Goal: Information Seeking & Learning: Find specific page/section

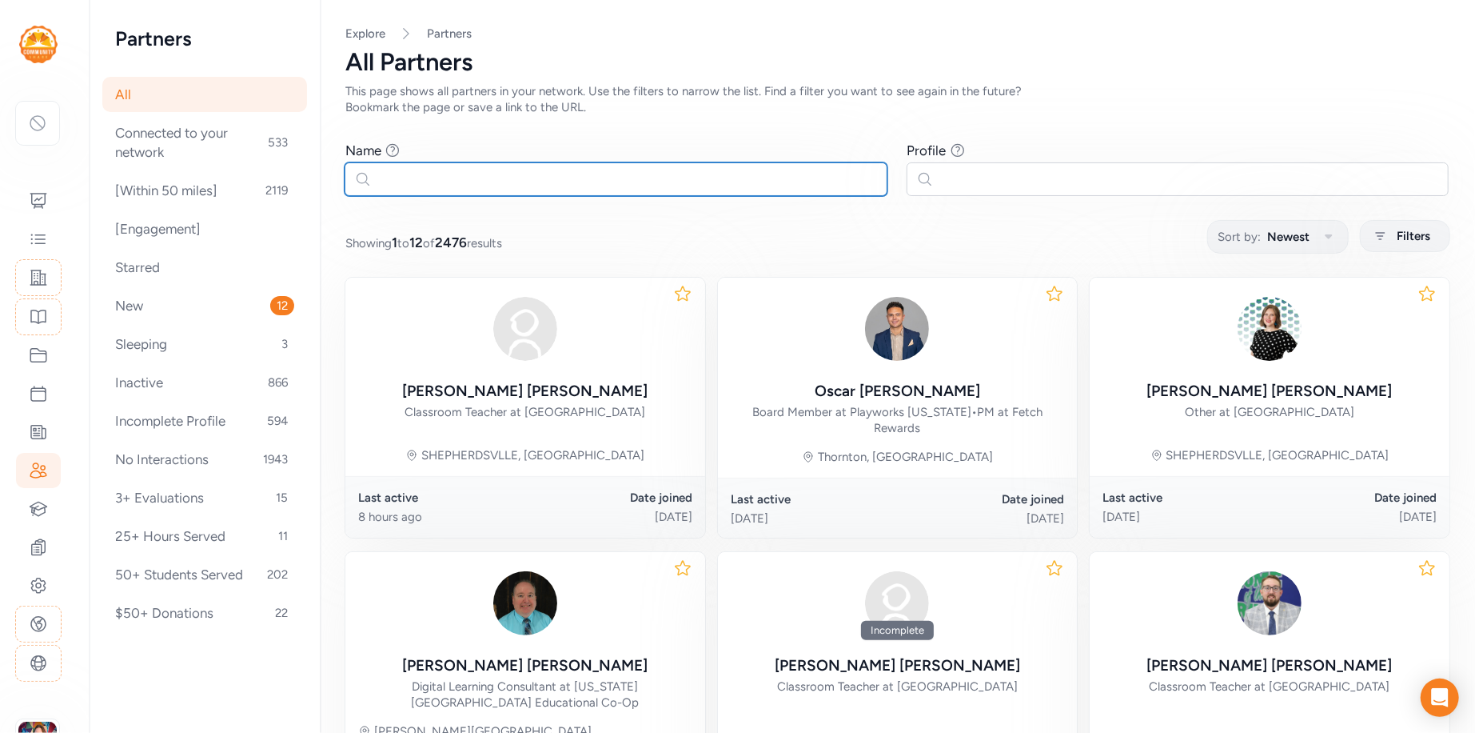
click at [652, 178] on input "text" at bounding box center [616, 179] width 543 height 34
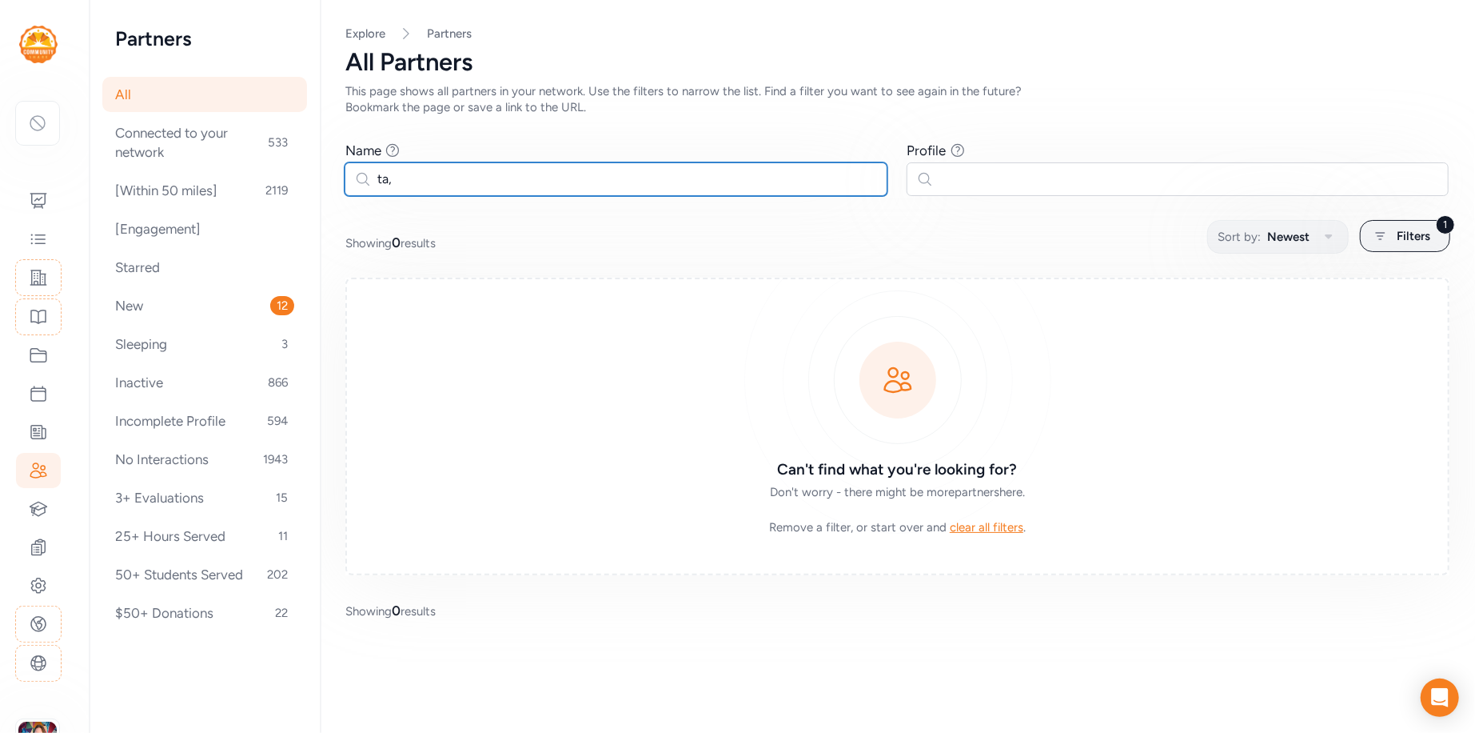
type input "ta"
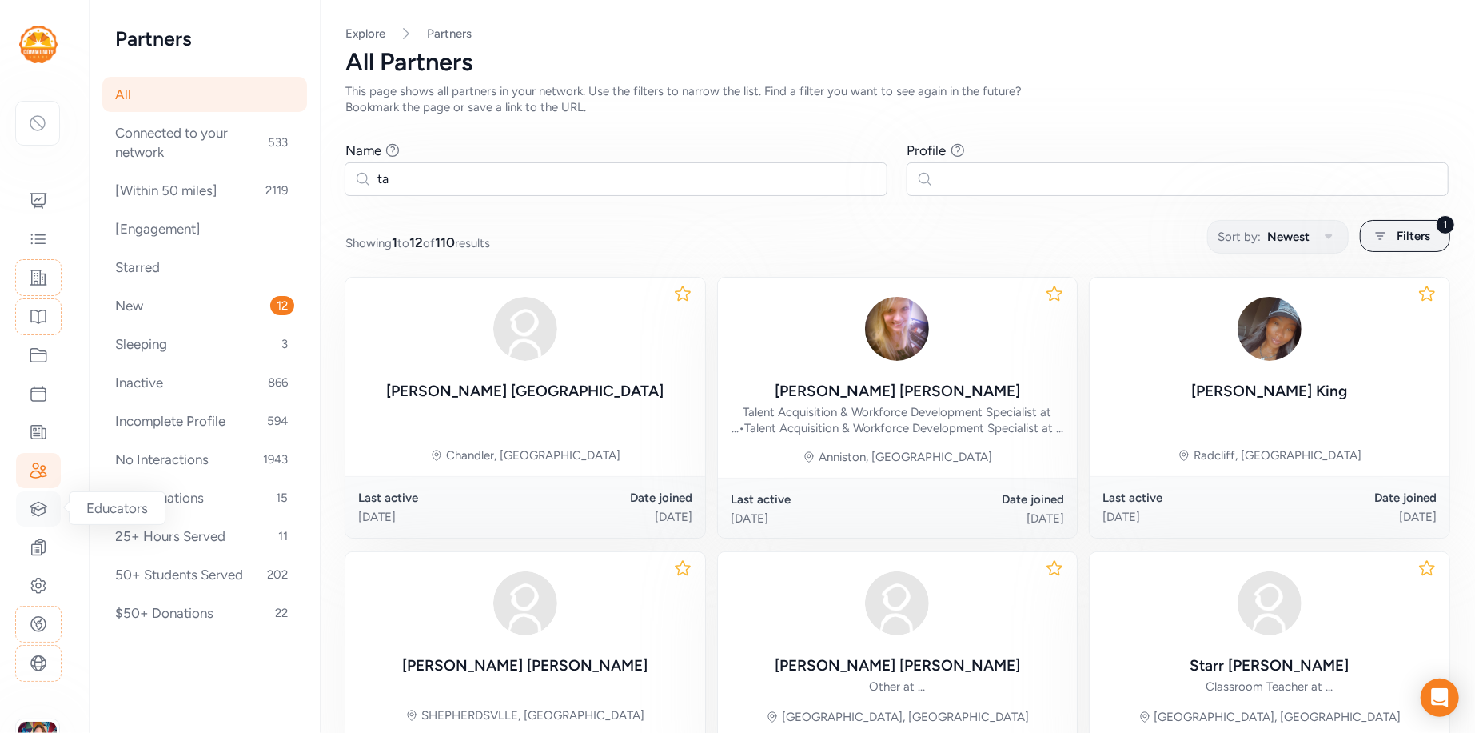
click at [36, 516] on icon at bounding box center [38, 508] width 19 height 19
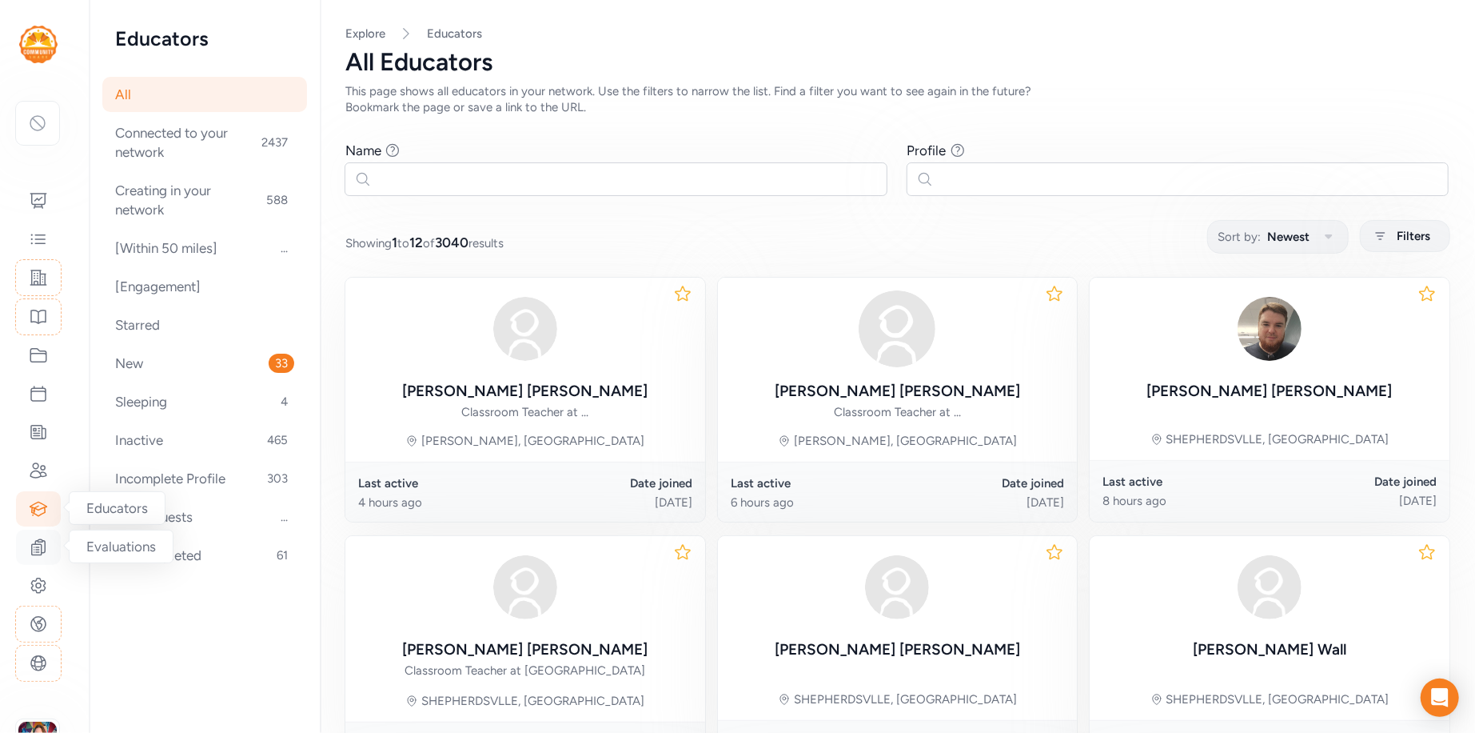
click at [41, 549] on icon at bounding box center [38, 546] width 19 height 19
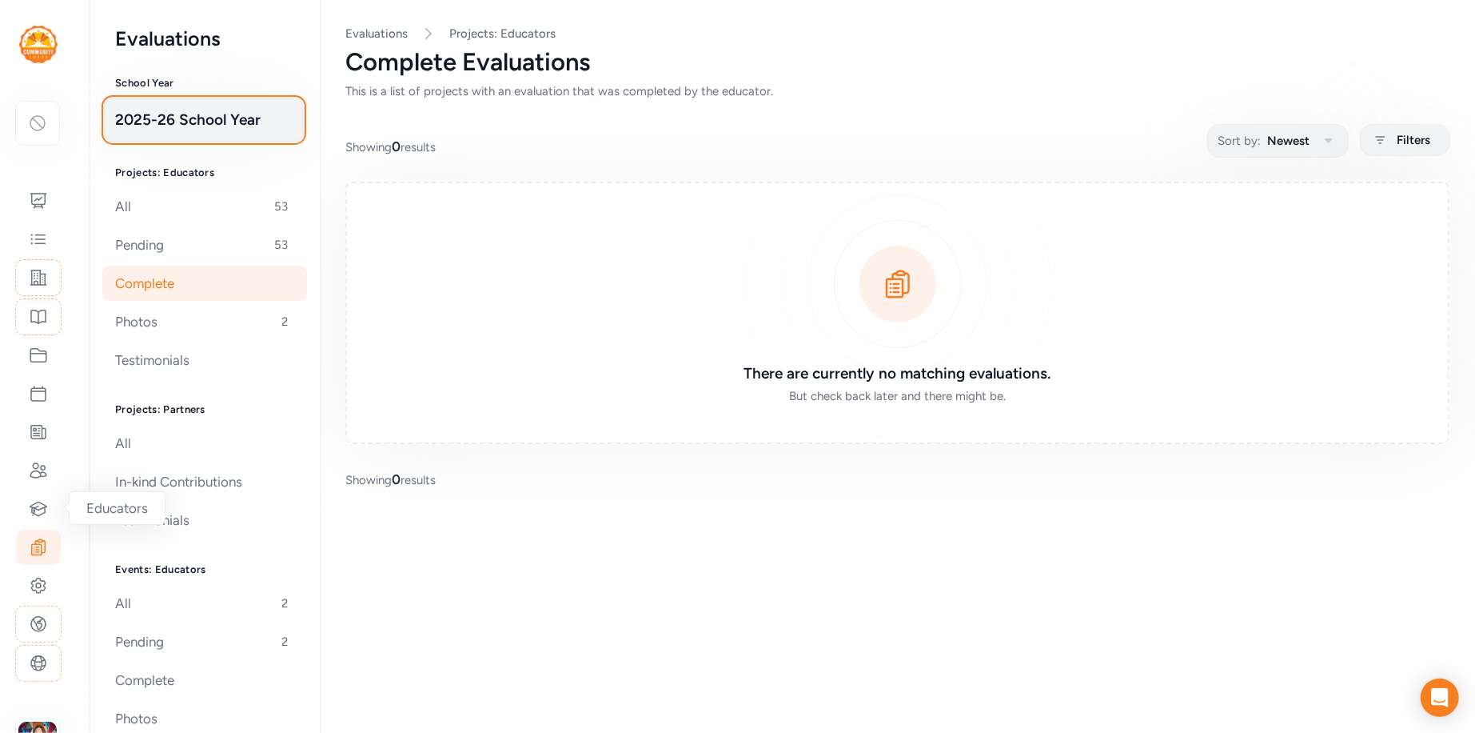
click at [188, 111] on span "2025-26 School Year" at bounding box center [204, 120] width 178 height 22
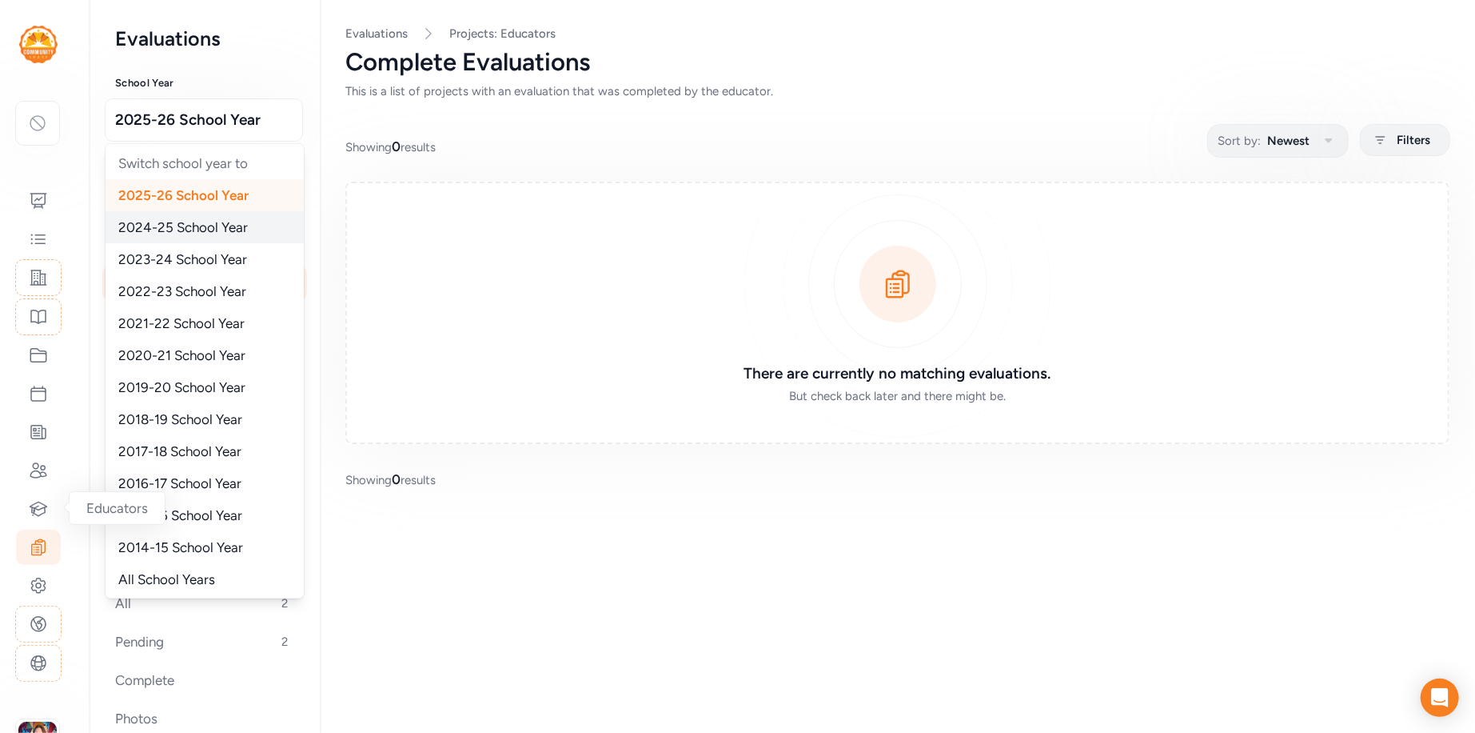
click at [214, 222] on span "2024-25 School Year" at bounding box center [183, 227] width 130 height 16
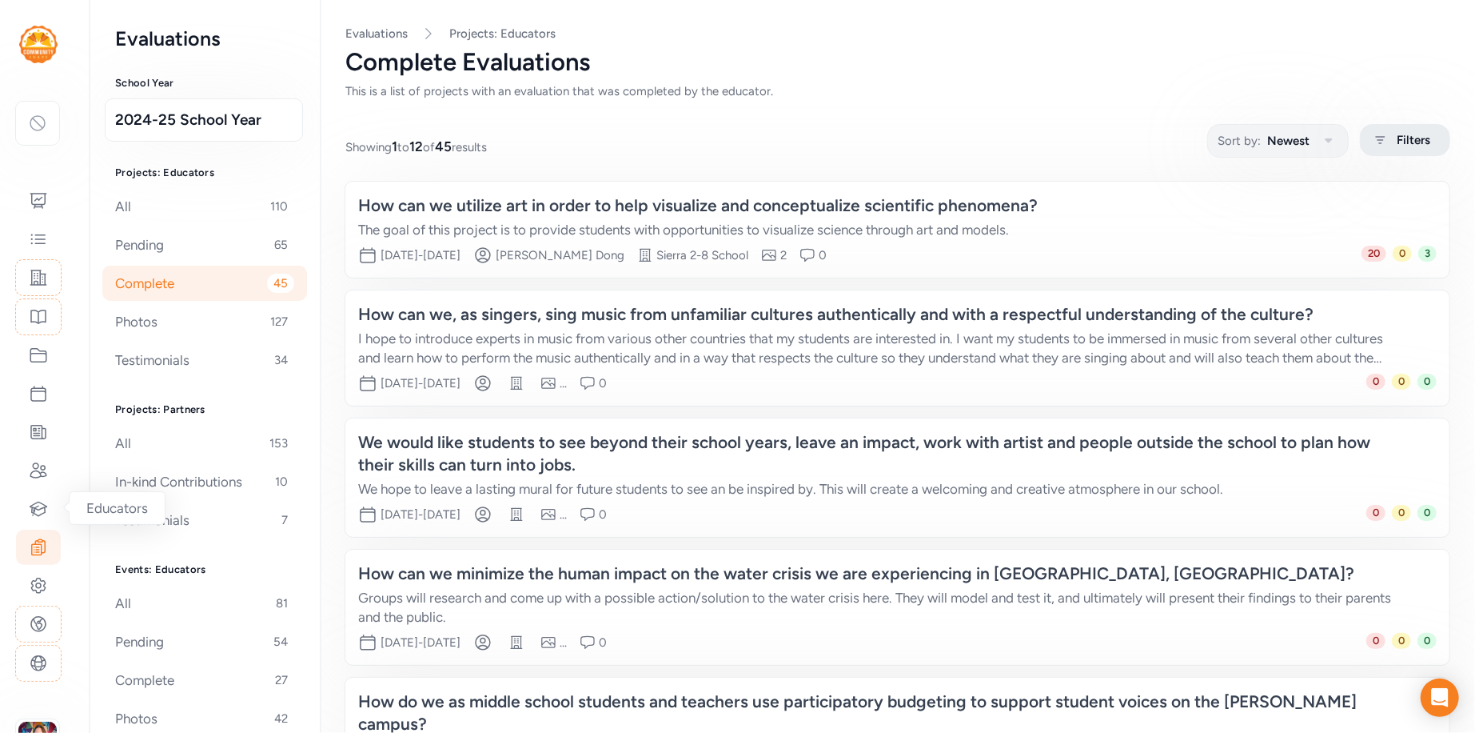
click at [1404, 134] on span "Filters" at bounding box center [1414, 139] width 34 height 19
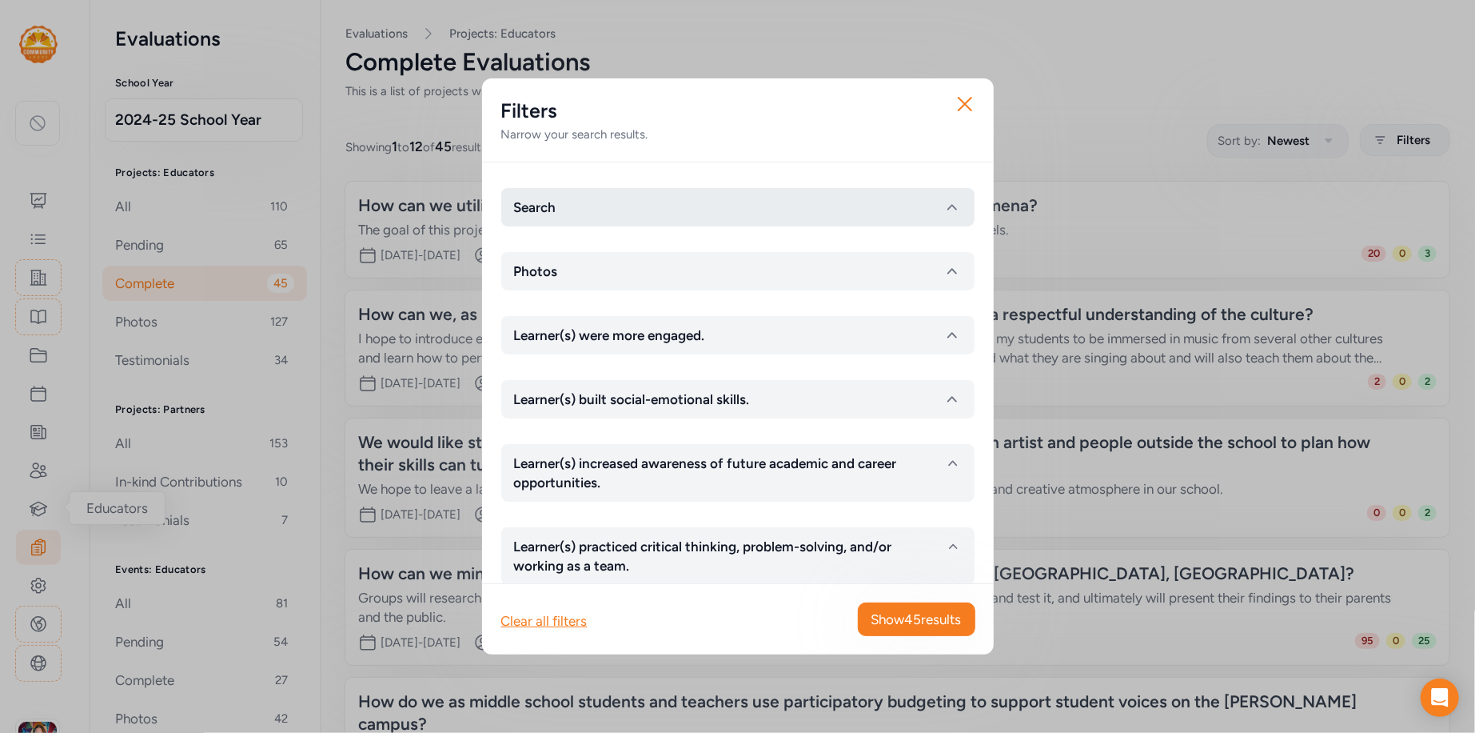
click at [605, 215] on button "Search" at bounding box center [737, 207] width 473 height 38
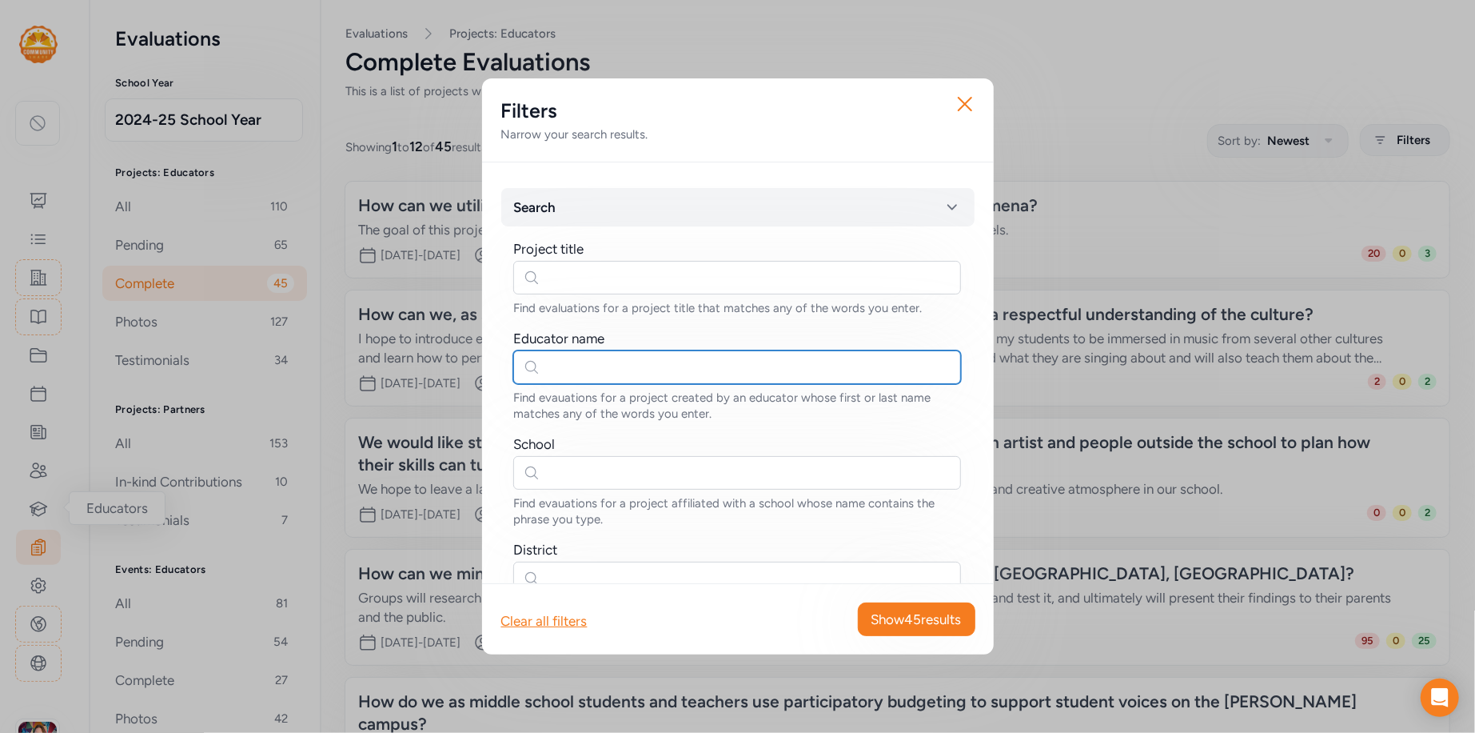
click at [575, 371] on input "text" at bounding box center [737, 367] width 448 height 34
type input "tammye"
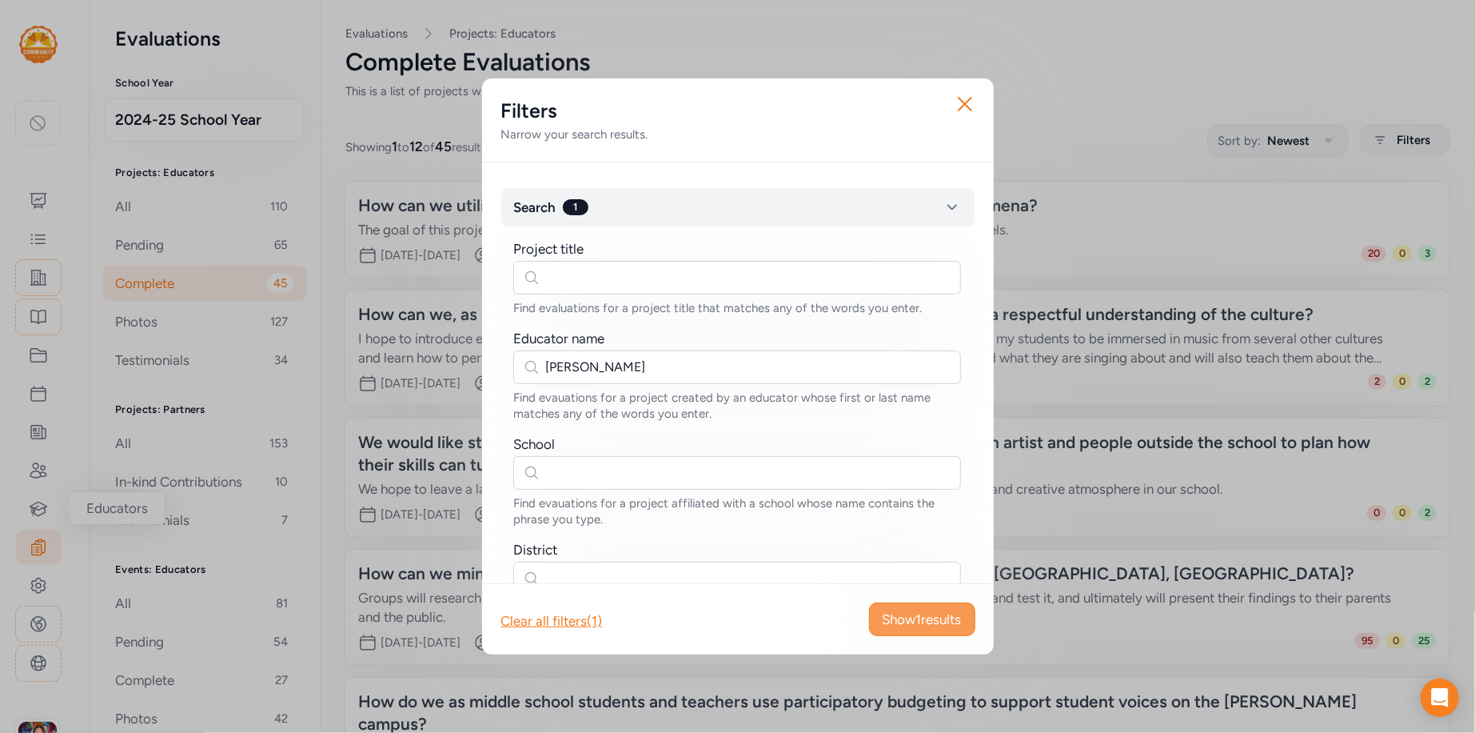
click at [903, 633] on button "Show 1 results" at bounding box center [922, 619] width 106 height 34
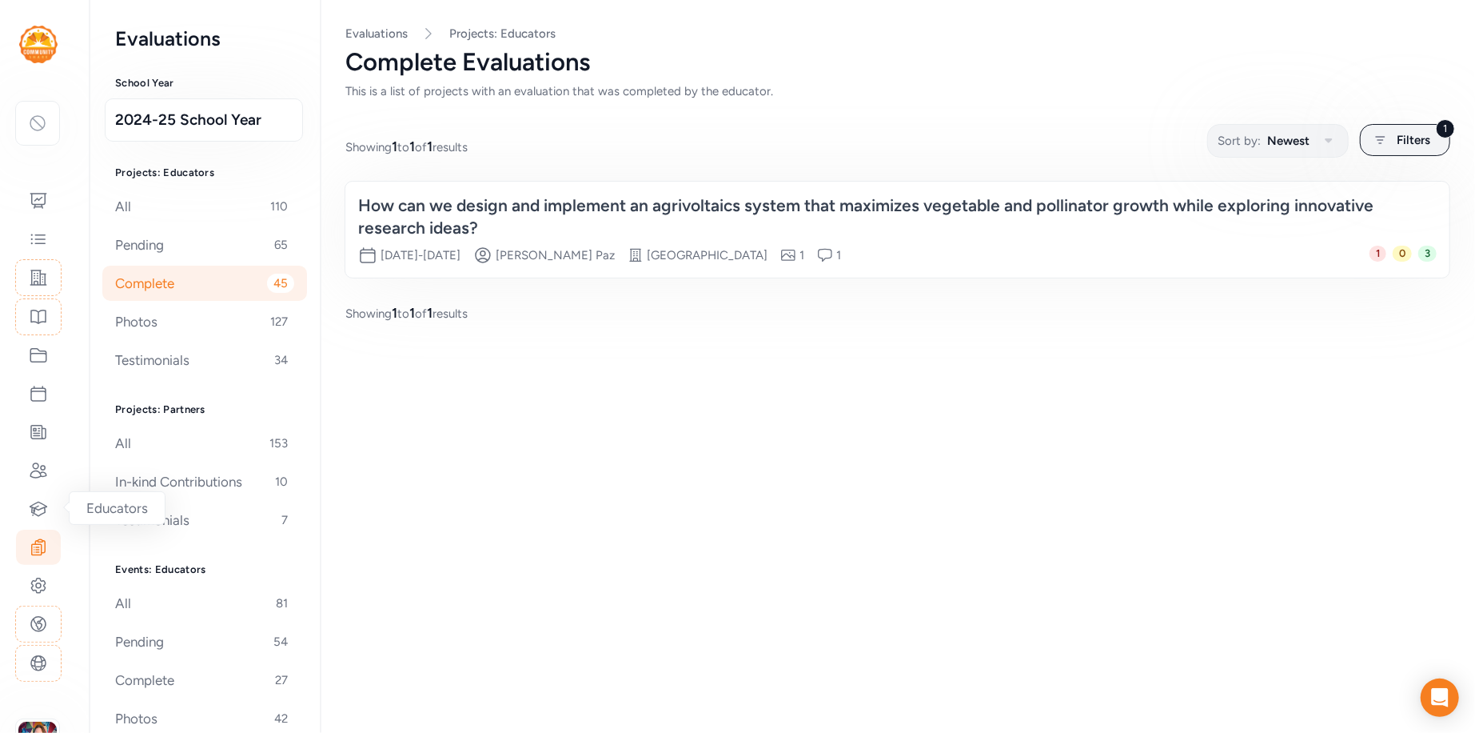
click at [623, 222] on div "How can we design and implement an agrivoltaics system that maximizes vegetable…" at bounding box center [881, 216] width 1047 height 45
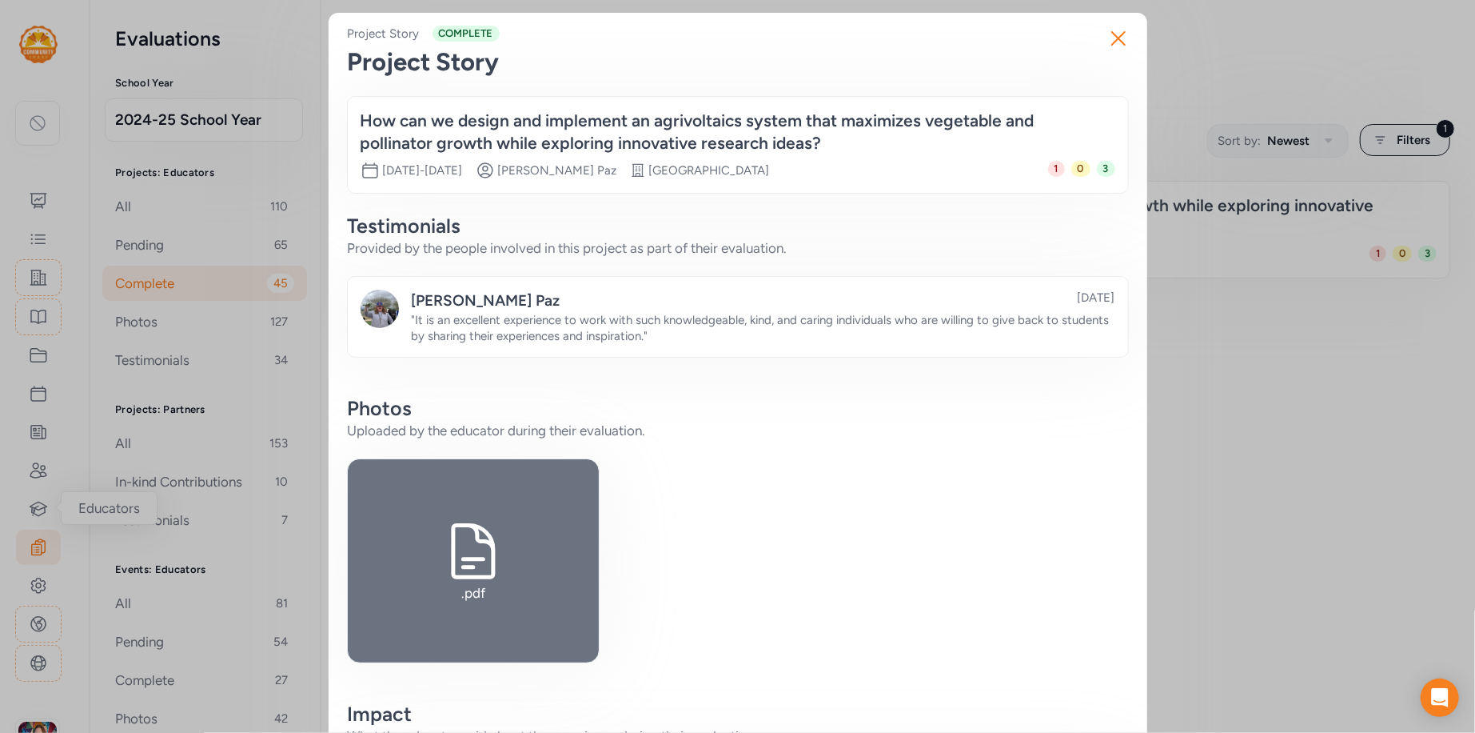
scroll to position [384, 0]
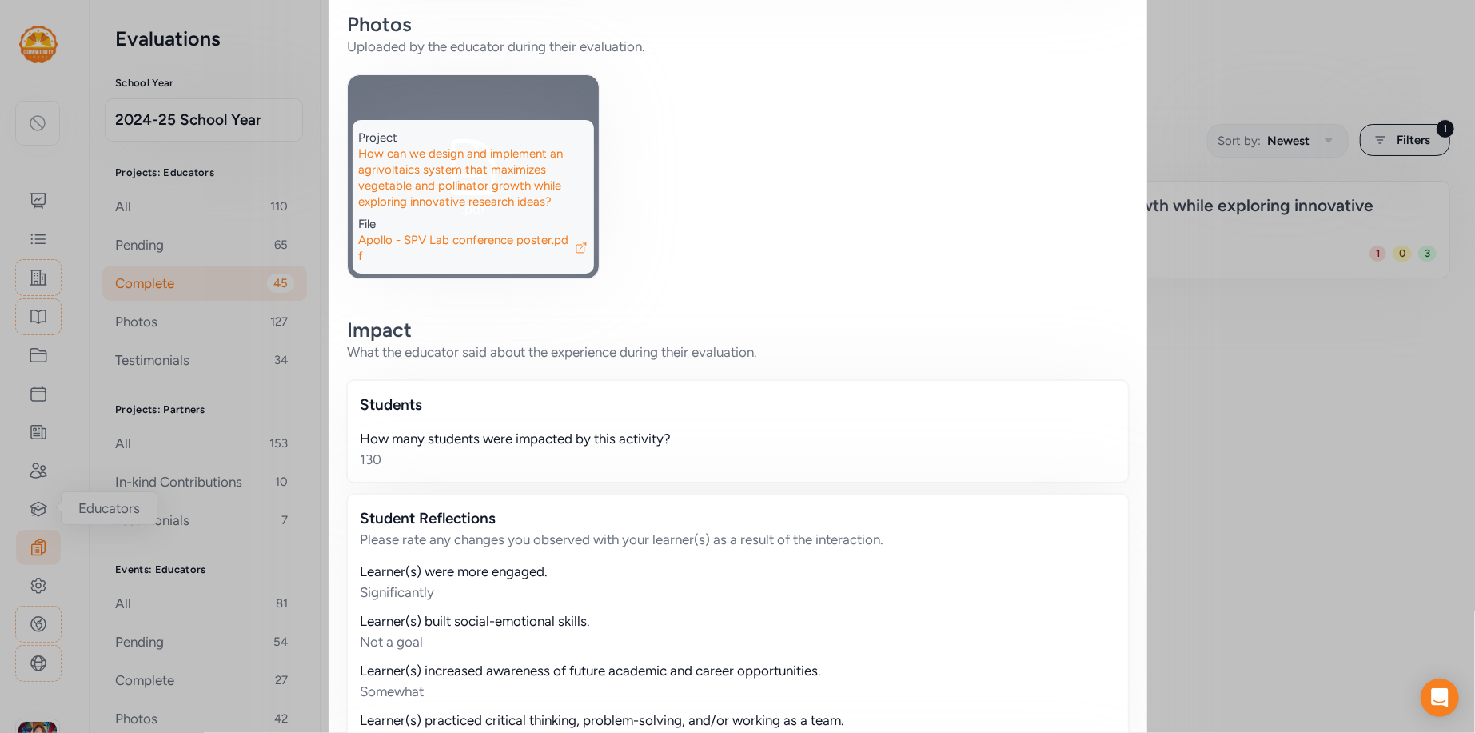
click at [518, 146] on div "Project" at bounding box center [474, 138] width 230 height 16
click at [482, 172] on div "How can we design and implement an agrivoltaics system that maximizes vegetable…" at bounding box center [474, 178] width 230 height 64
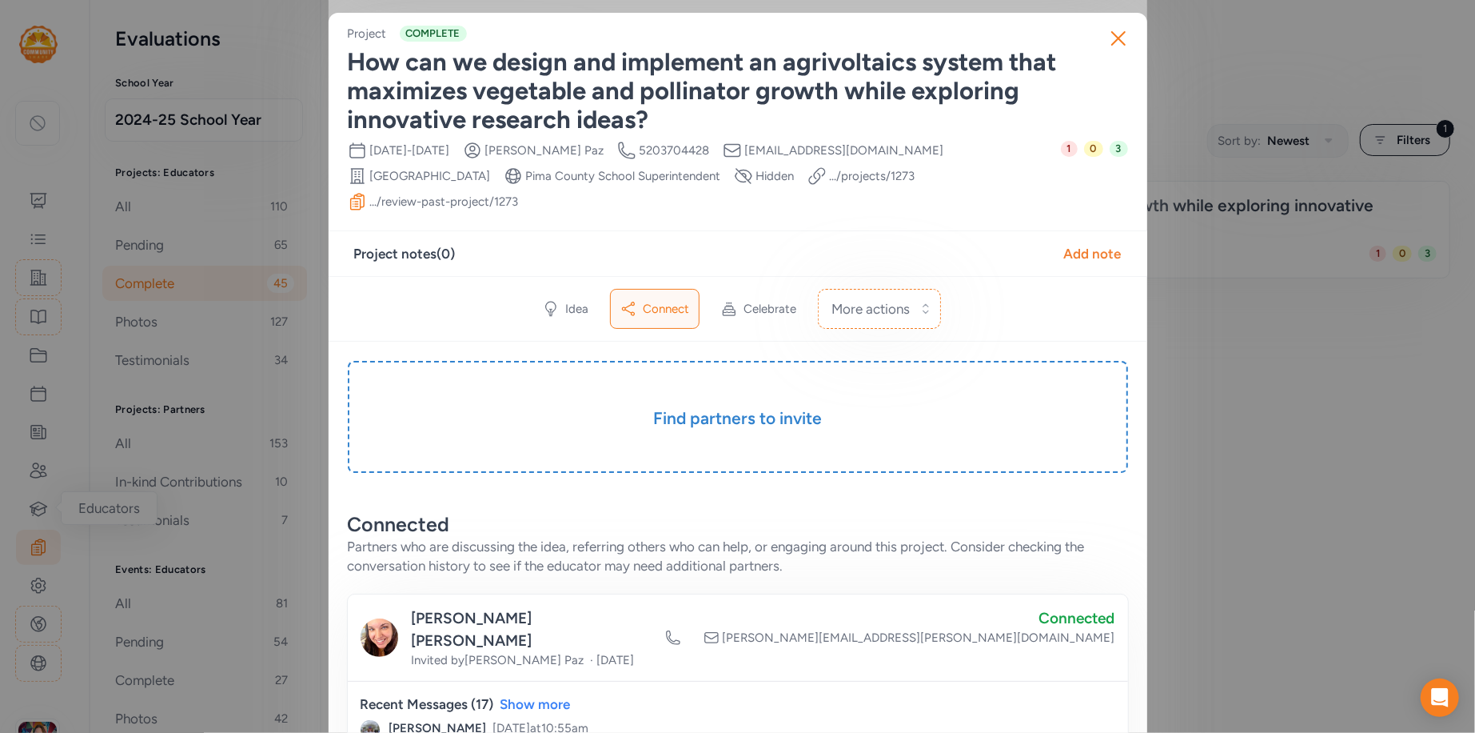
click at [519, 194] on link ".../review-past-project/ 1273" at bounding box center [444, 202] width 149 height 16
click at [1124, 32] on icon "button" at bounding box center [1118, 38] width 13 height 13
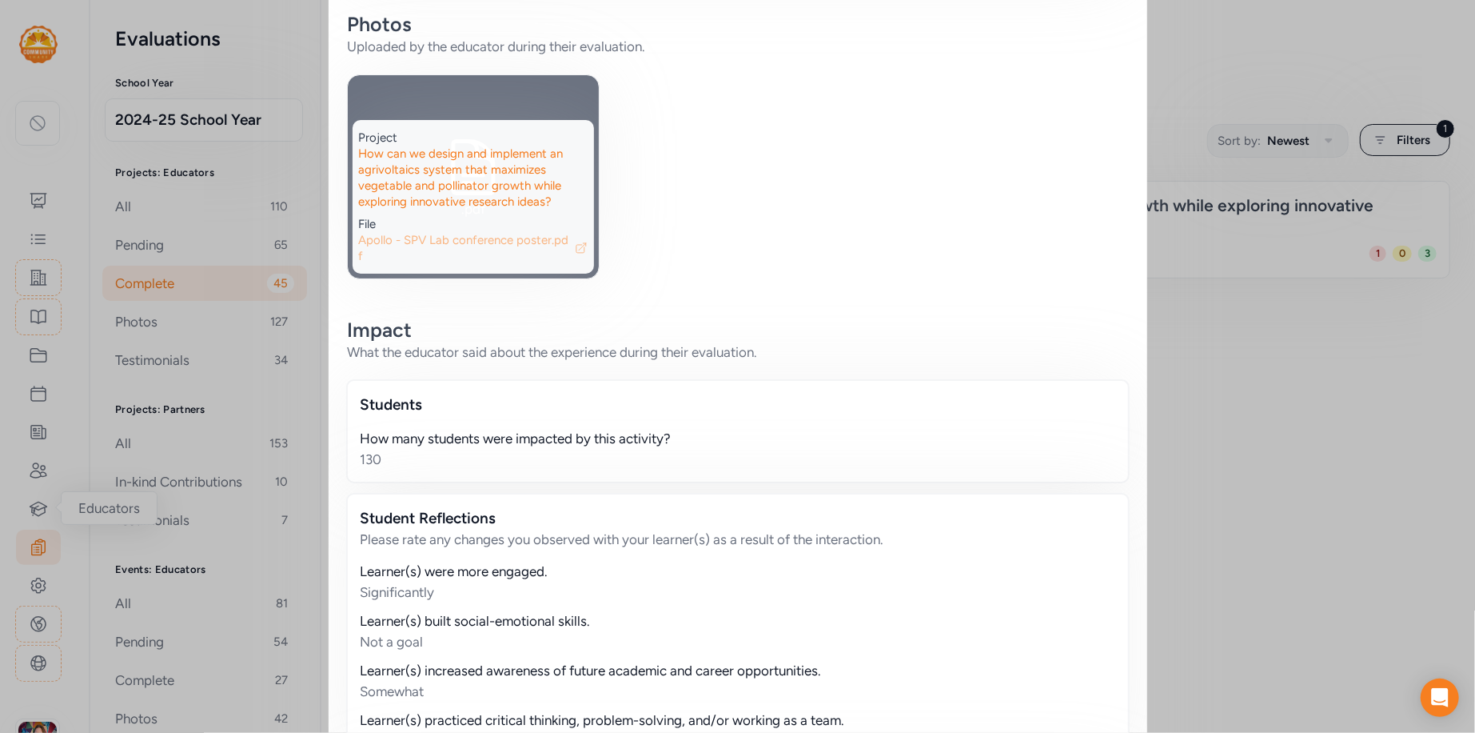
click at [439, 254] on span "Apollo - SPV Lab conference poster.pdf" at bounding box center [466, 248] width 214 height 32
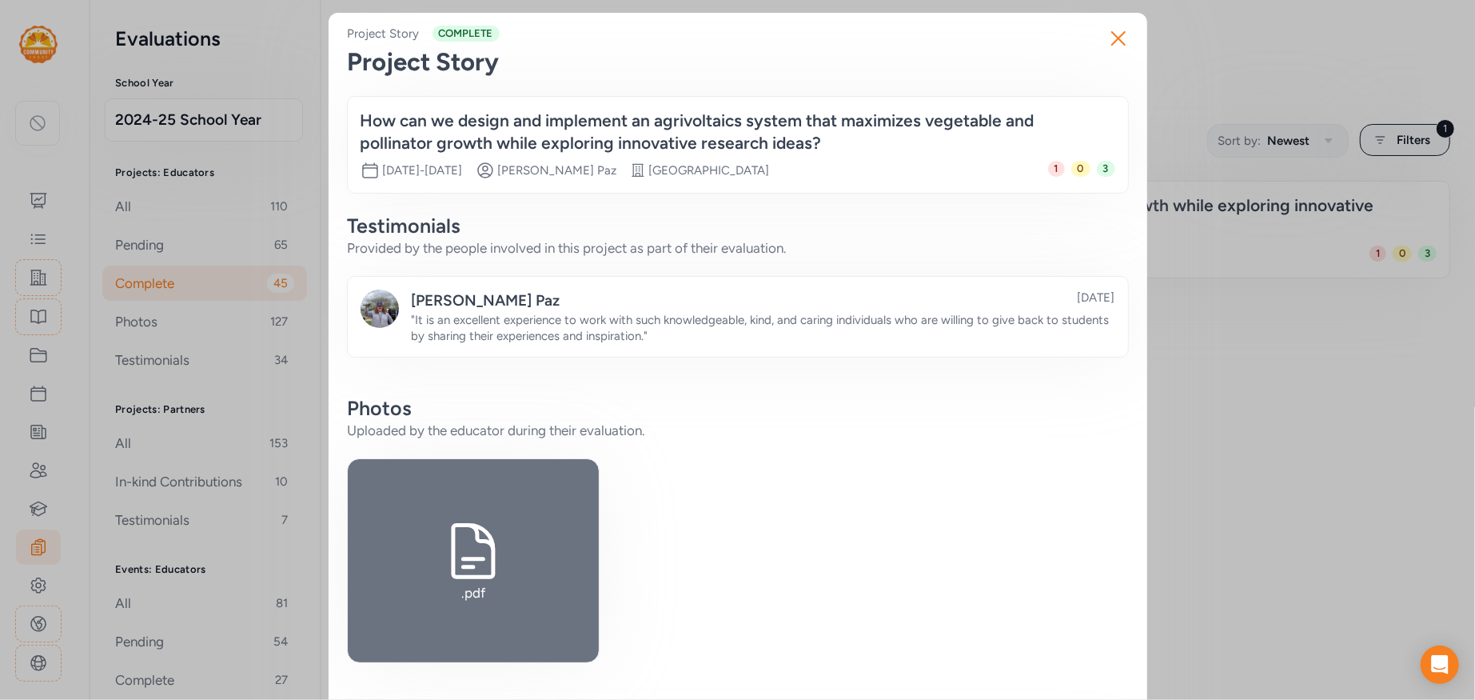
click at [884, 188] on div "How can we design and implement an agrivoltaics system that maximizes vegetable…" at bounding box center [738, 145] width 780 height 96
click at [874, 135] on div "How can we design and implement an agrivoltaics system that maximizes vegetable…" at bounding box center [722, 132] width 723 height 45
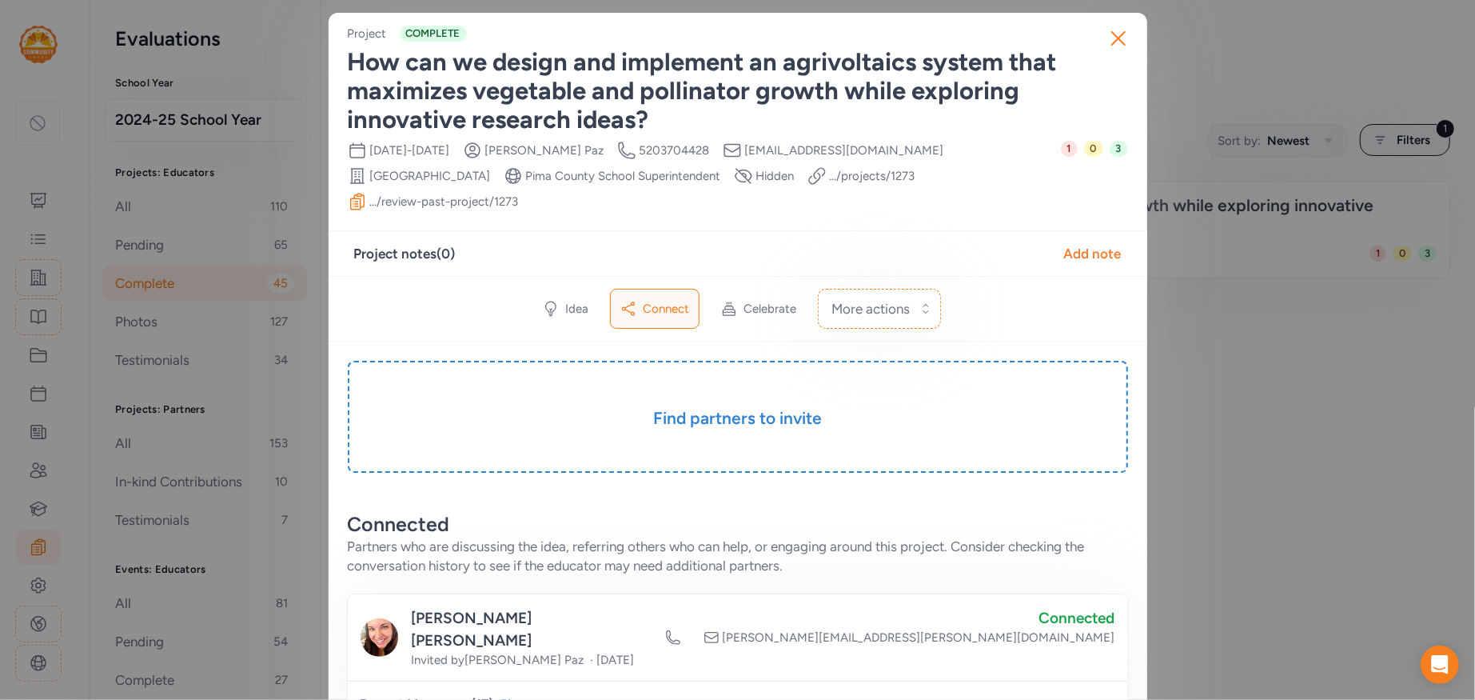
click at [830, 178] on link ".../projects/ 1273" at bounding box center [873, 176] width 86 height 16
click at [1121, 38] on icon "button" at bounding box center [1119, 39] width 26 height 26
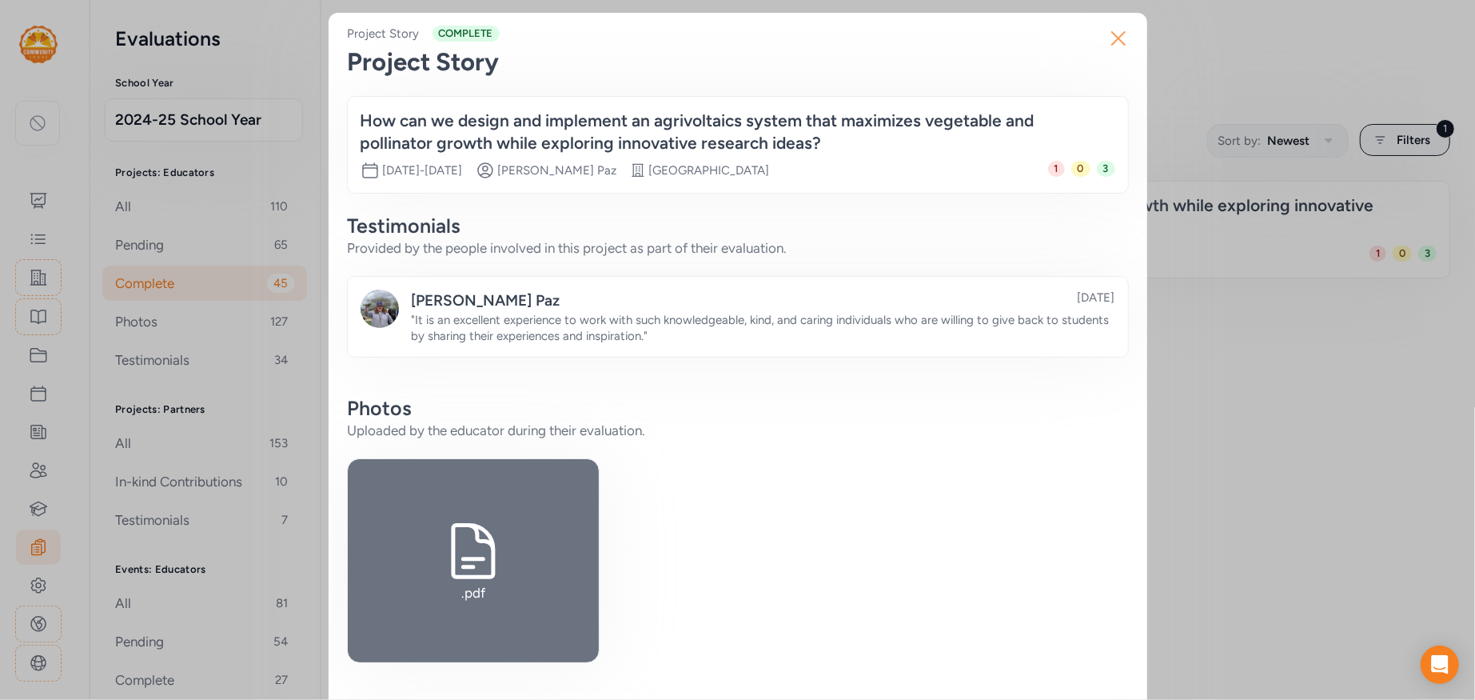
click at [1117, 30] on icon "button" at bounding box center [1119, 39] width 26 height 26
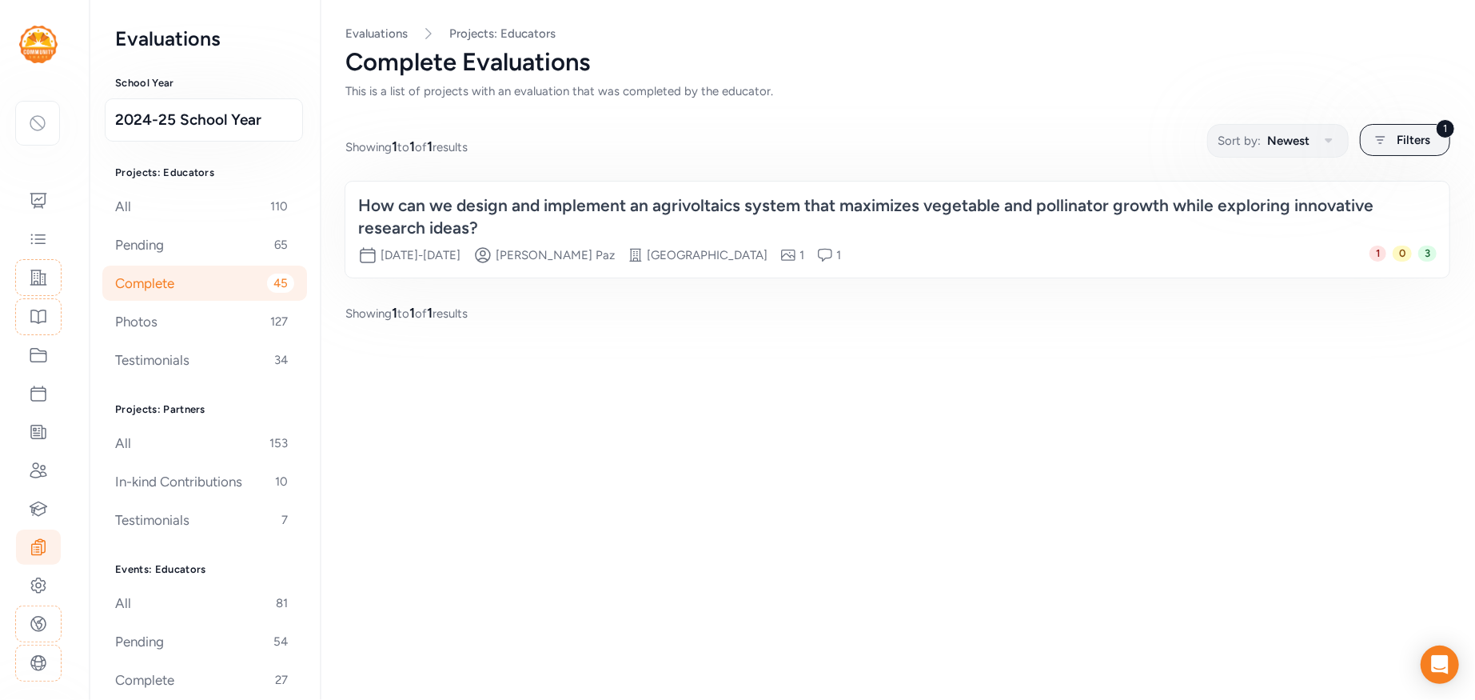
click at [159, 285] on div "Complete 45" at bounding box center [204, 282] width 205 height 35
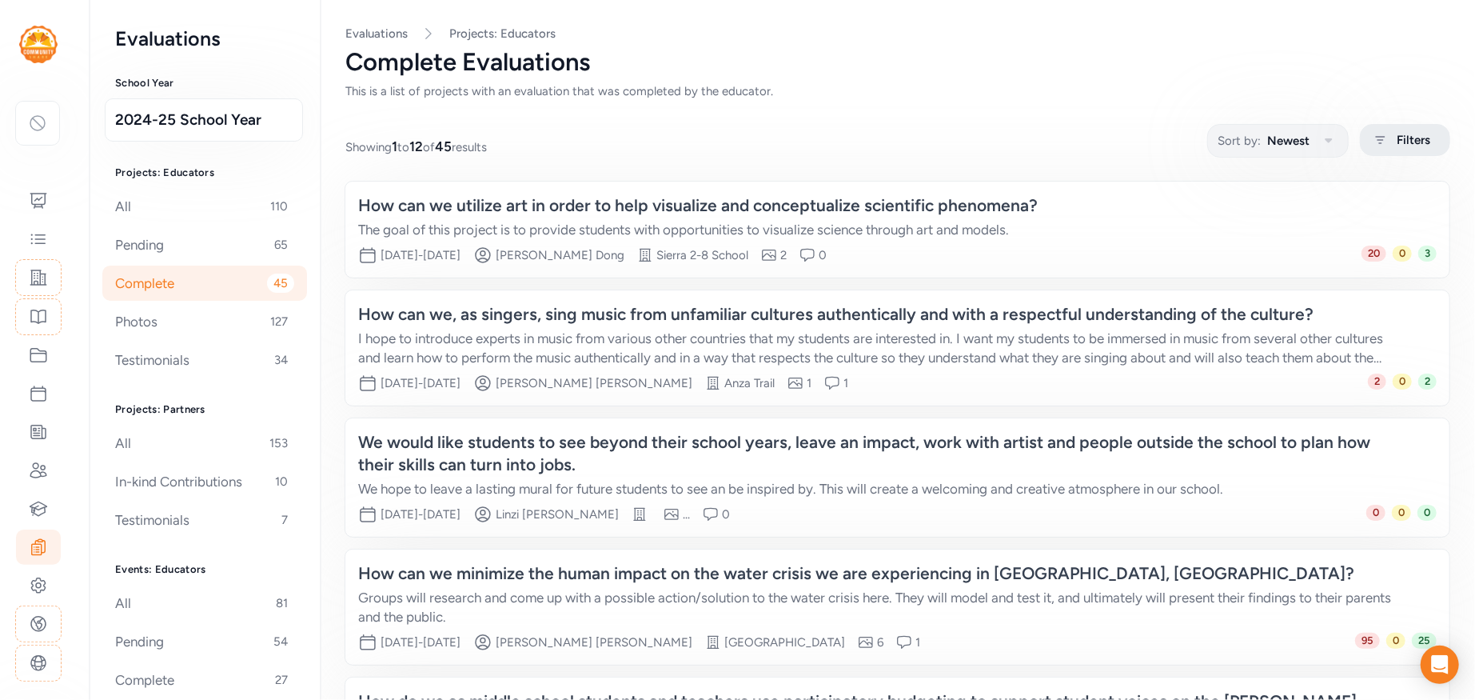
click at [1405, 140] on span "Filters" at bounding box center [1414, 139] width 34 height 19
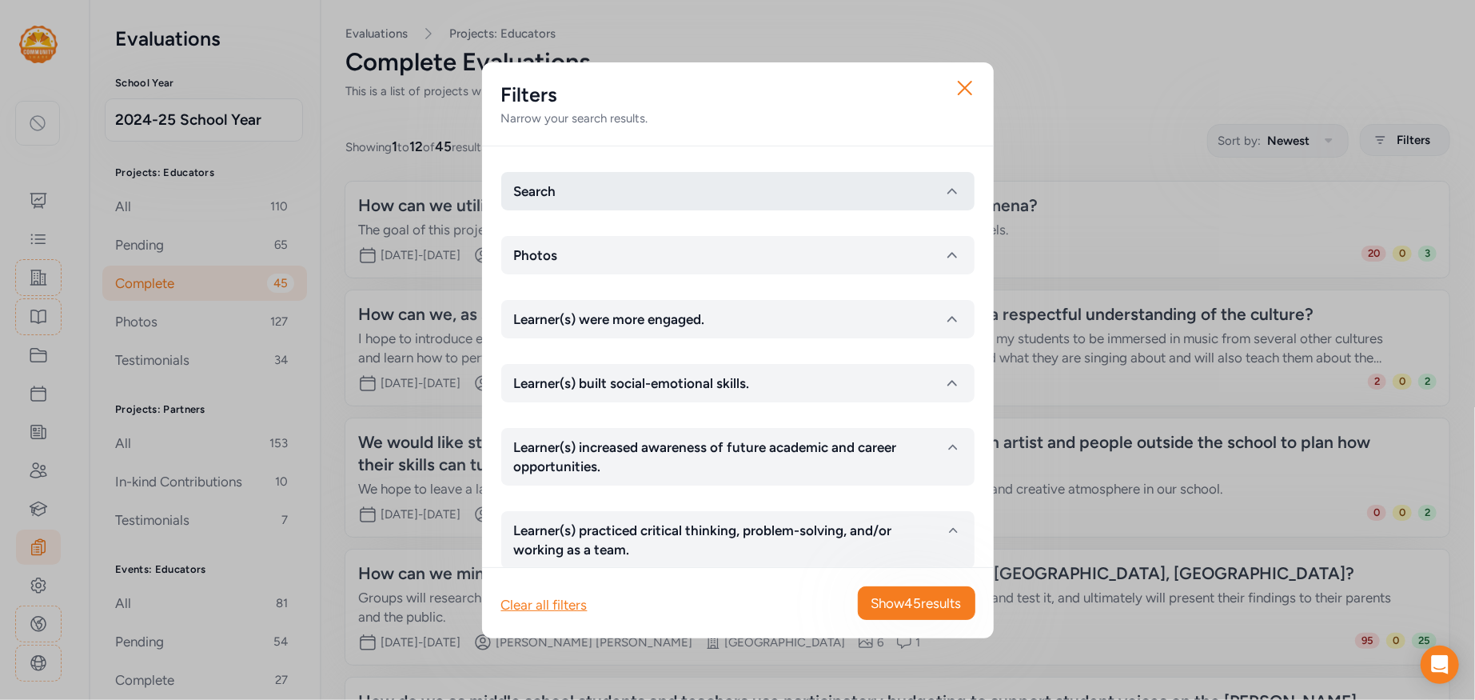
click at [613, 190] on button "Search" at bounding box center [737, 191] width 473 height 38
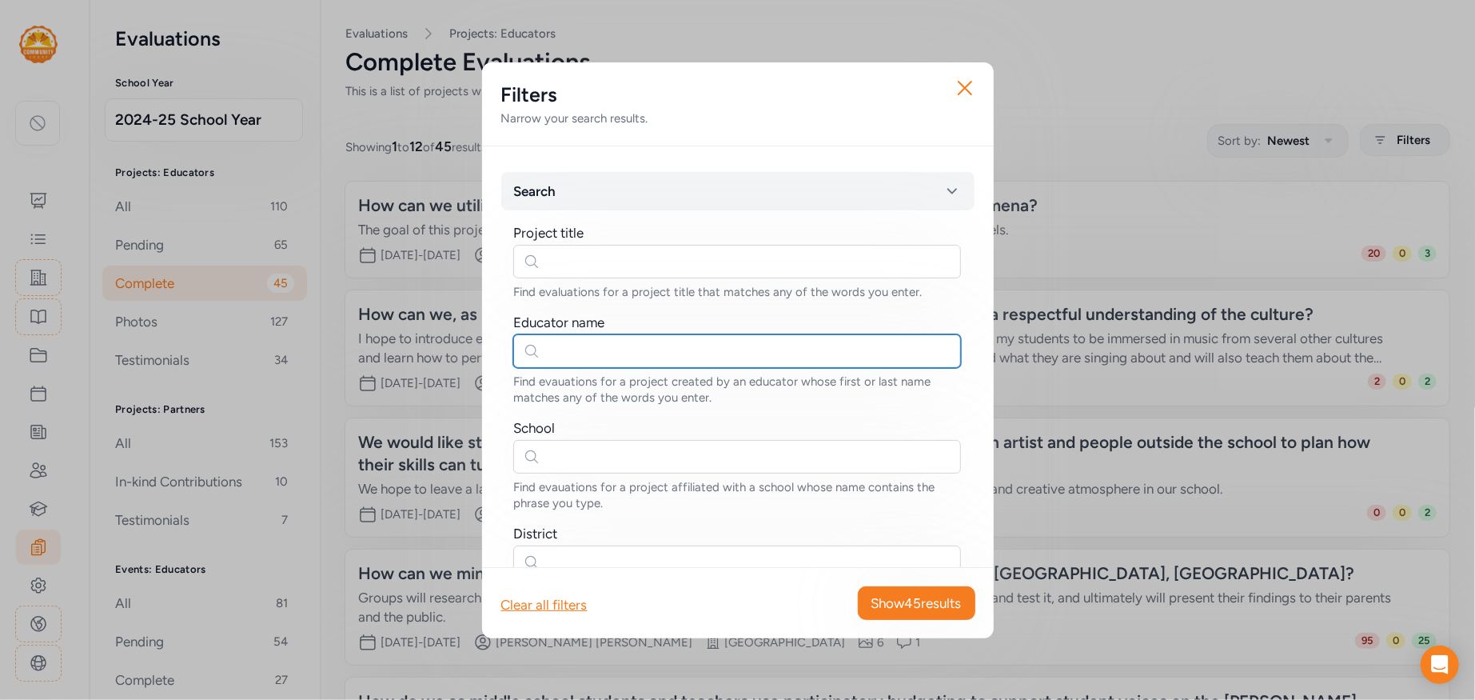
click at [612, 354] on input "text" at bounding box center [737, 351] width 448 height 34
type input "lopez"
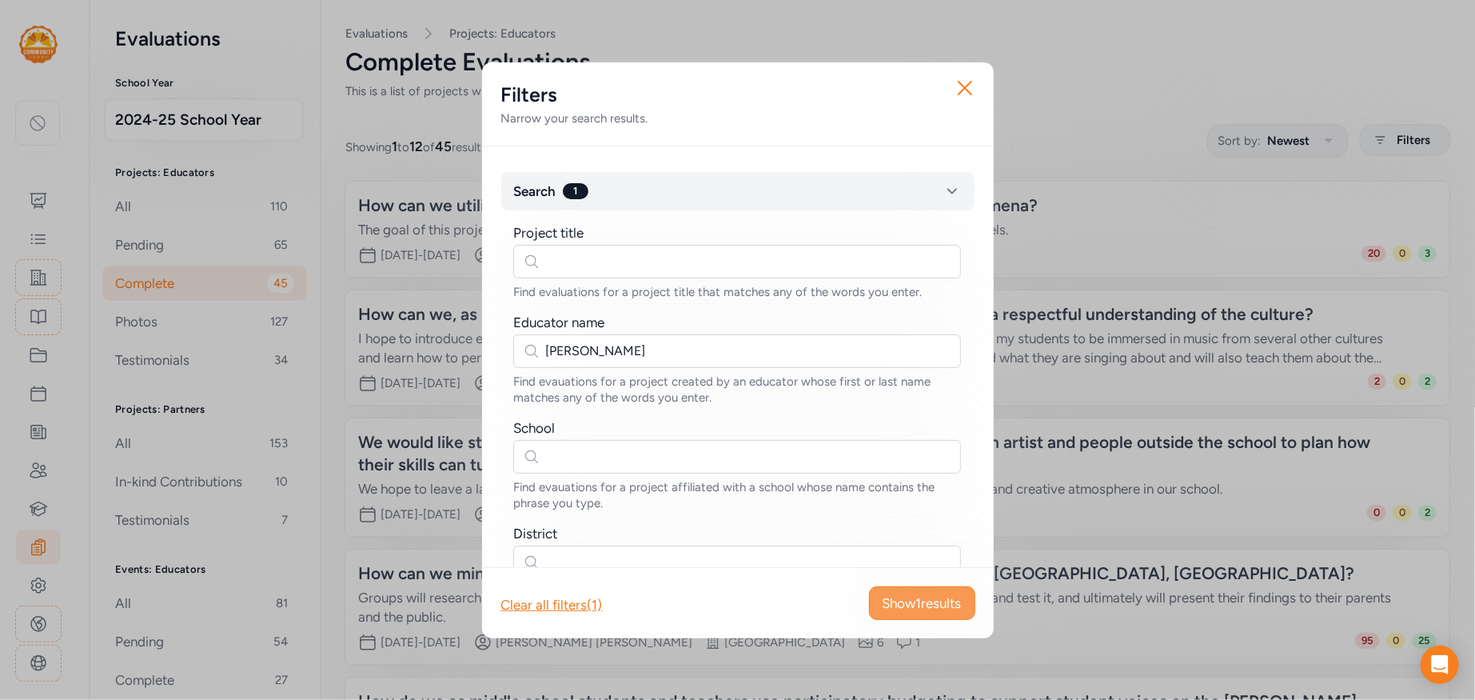
click at [900, 606] on span "Show 1 results" at bounding box center [922, 602] width 79 height 19
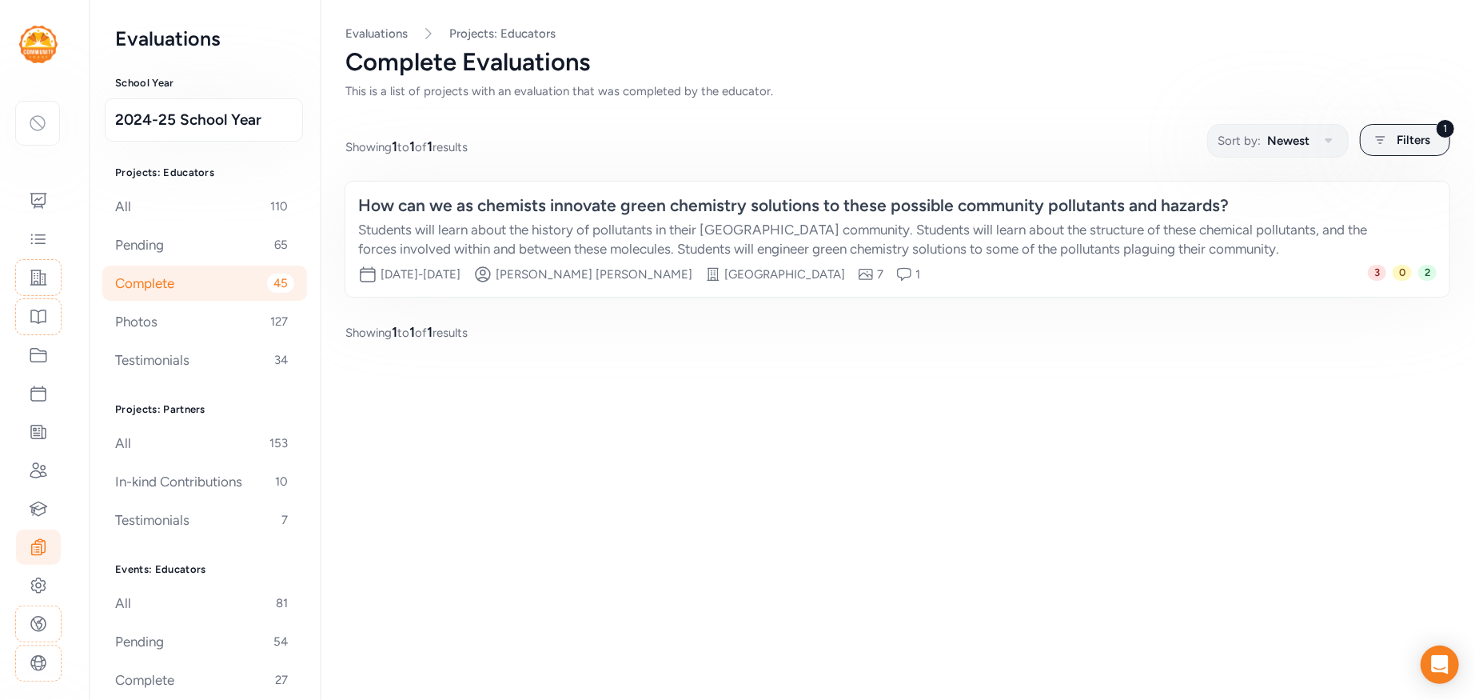
click at [484, 222] on div "Students will learn about the history of pollutants in their Sunnyside communit…" at bounding box center [881, 239] width 1047 height 38
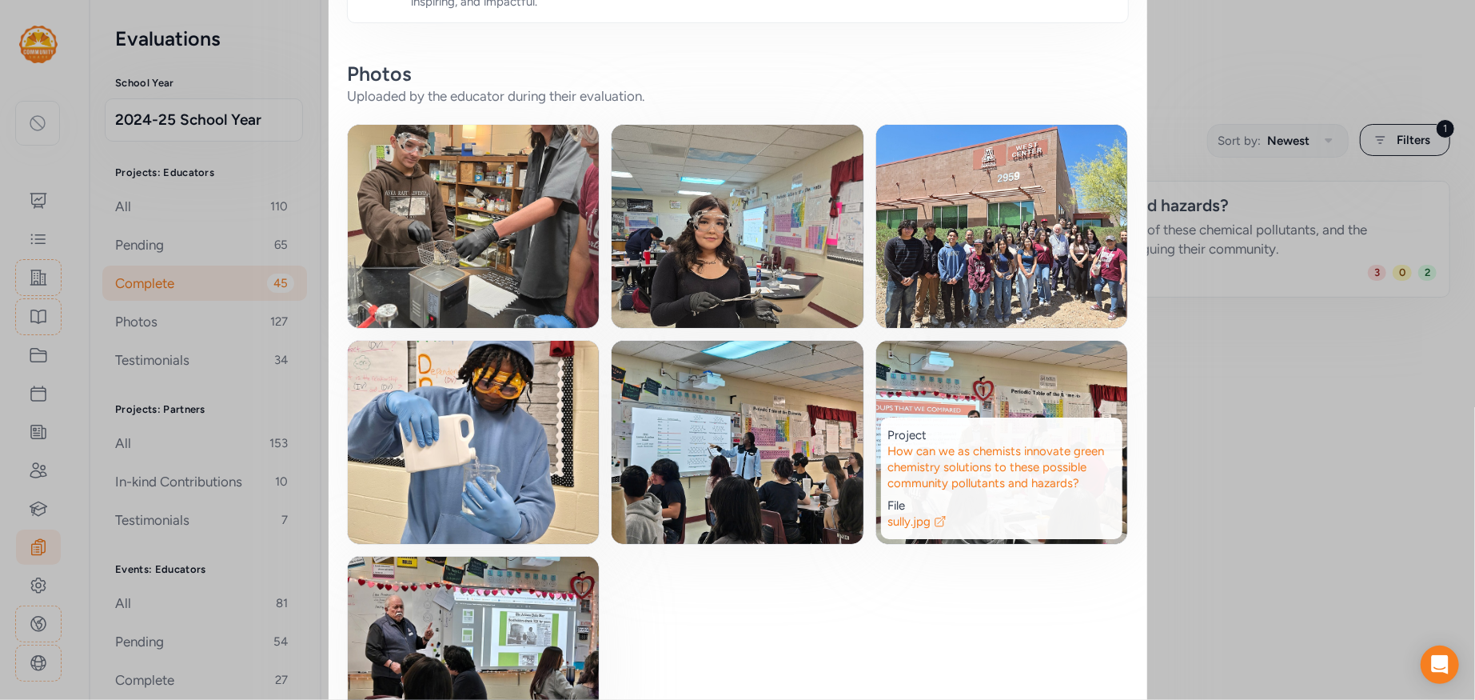
scroll to position [384, 0]
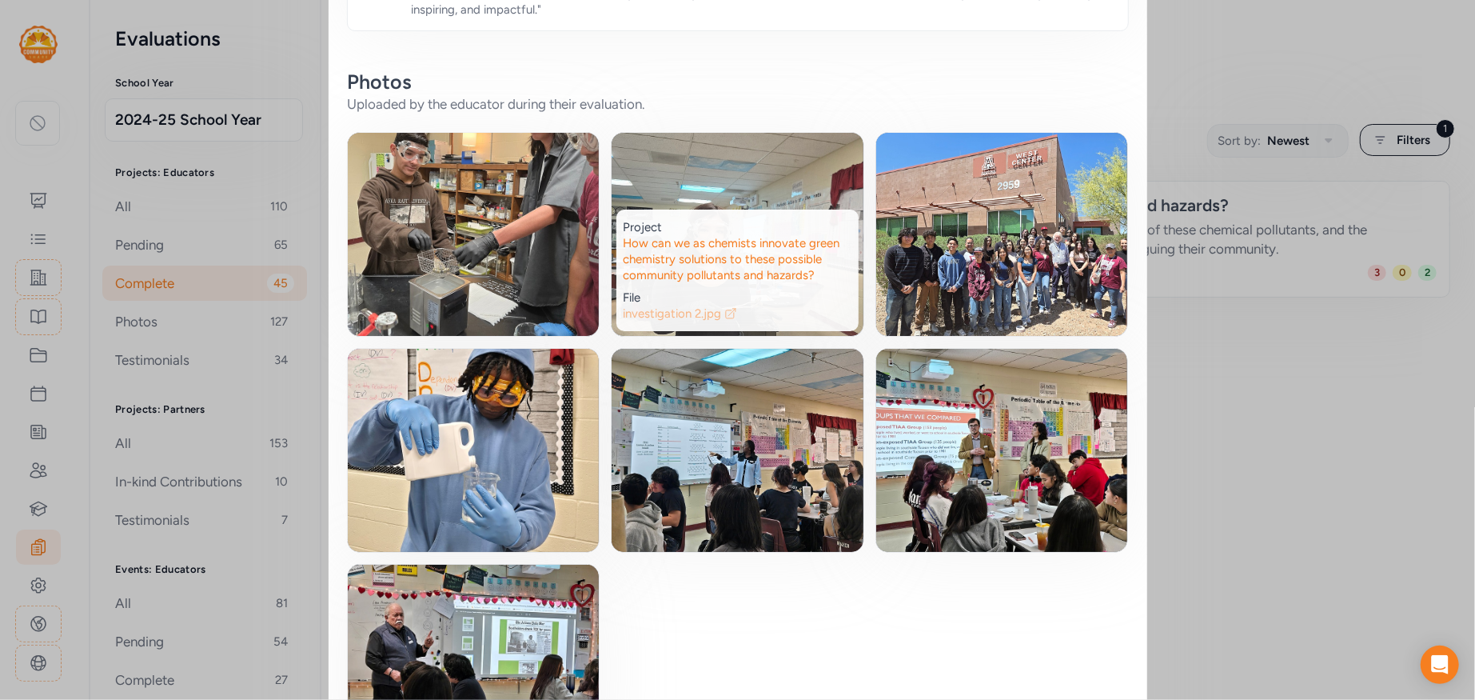
click at [689, 312] on span "investigation 2.jpg" at bounding box center [672, 313] width 98 height 16
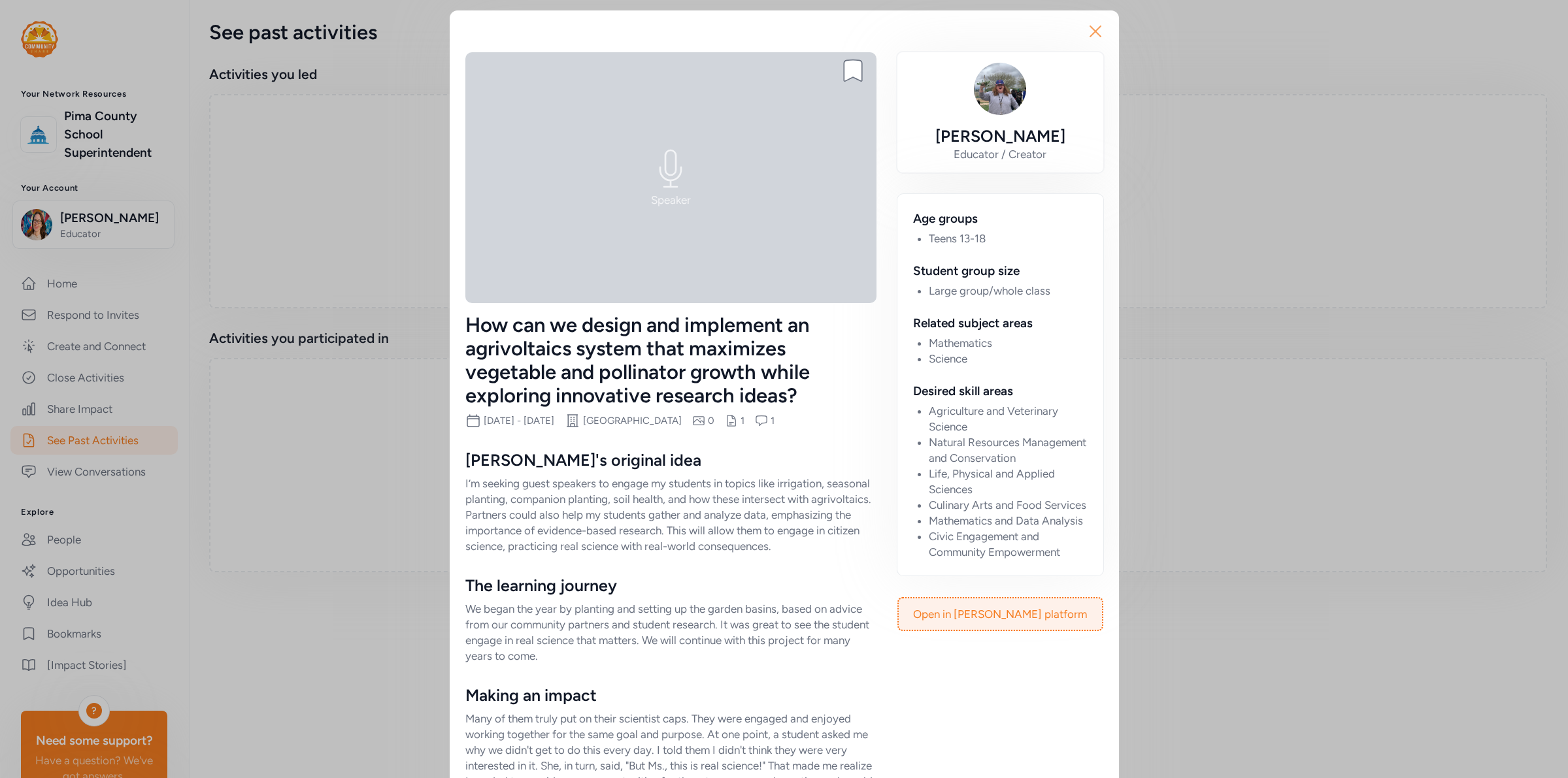
click at [1101, 31] on icon "button" at bounding box center [1095, 32] width 21 height 21
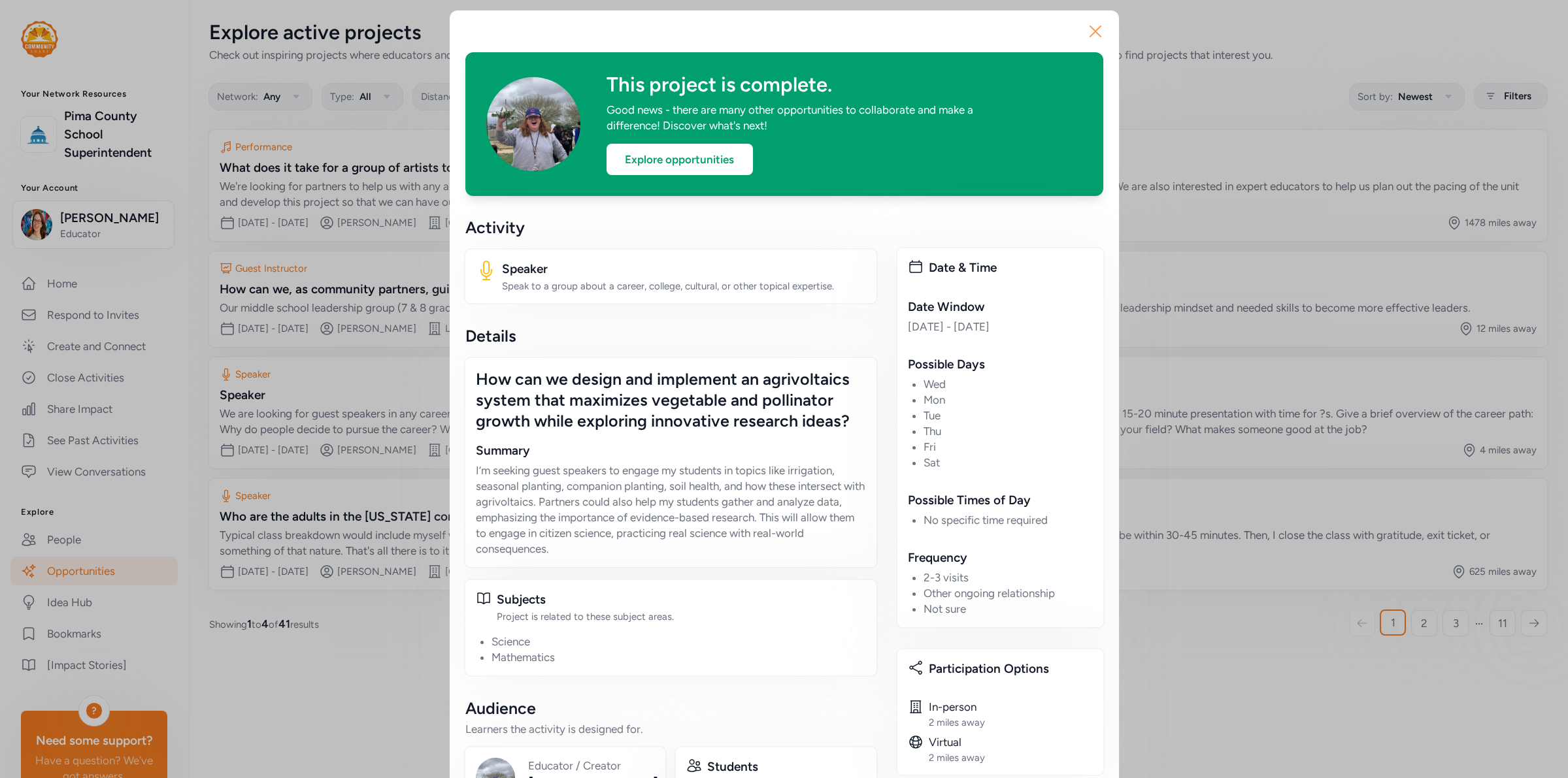
click at [1084, 28] on button "Close" at bounding box center [1095, 31] width 42 height 42
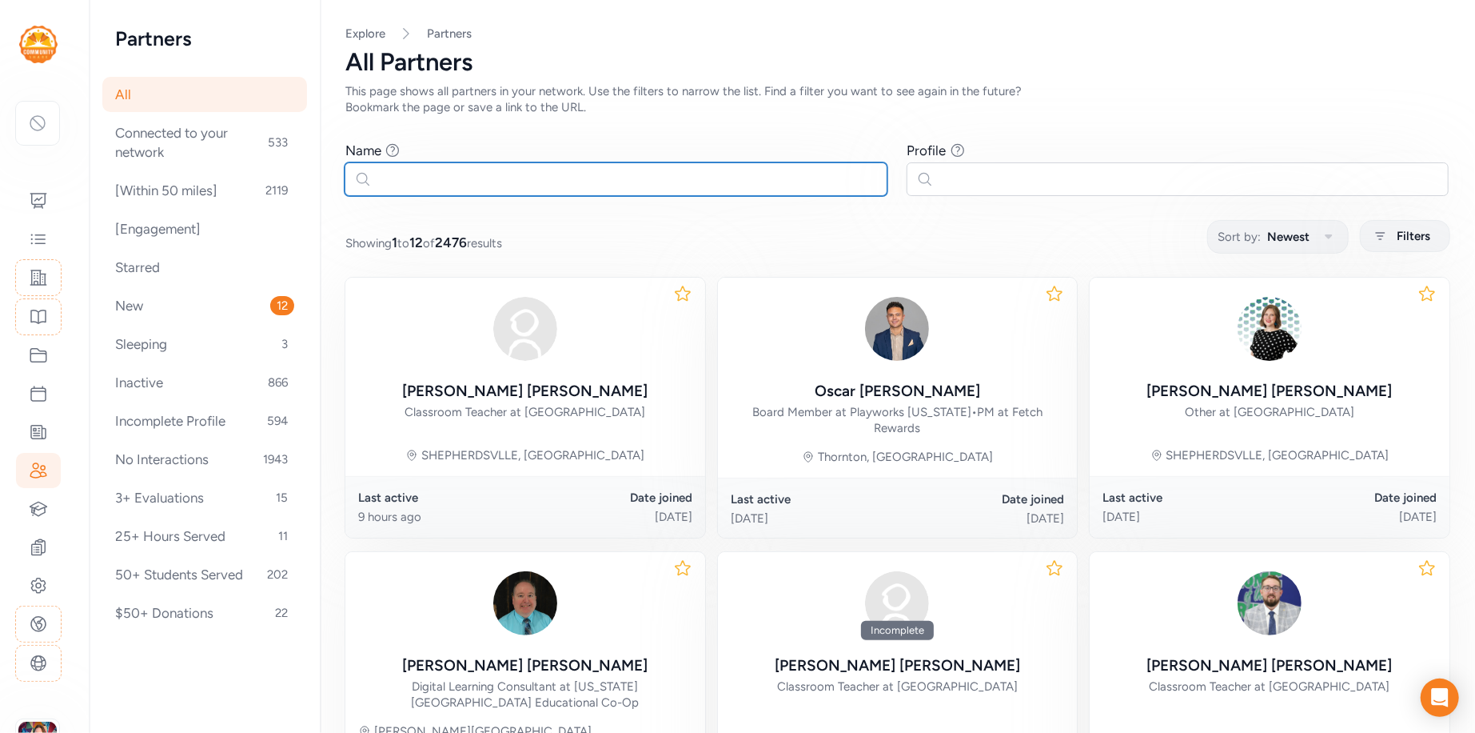
click at [415, 177] on input "text" at bounding box center [616, 179] width 543 height 34
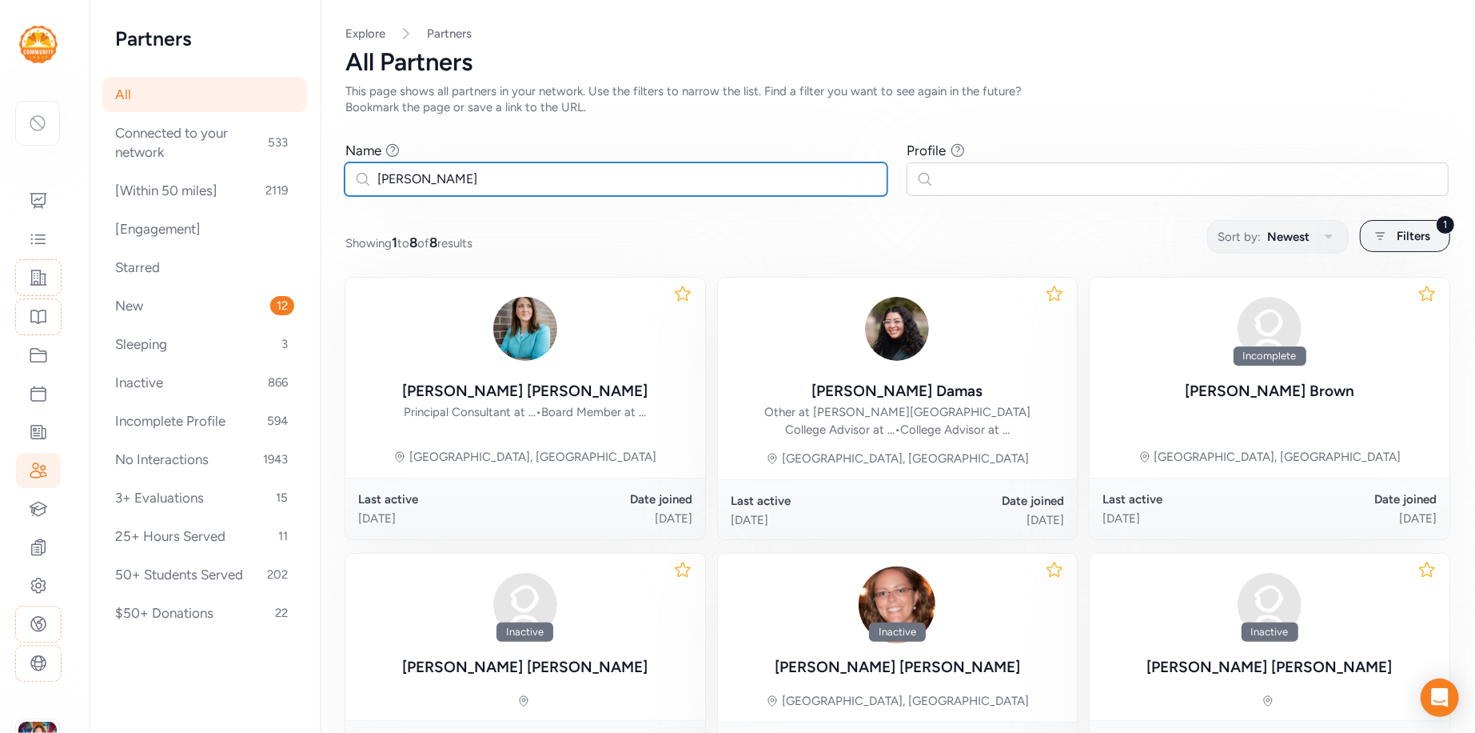
click at [492, 182] on input "katie" at bounding box center [616, 179] width 543 height 34
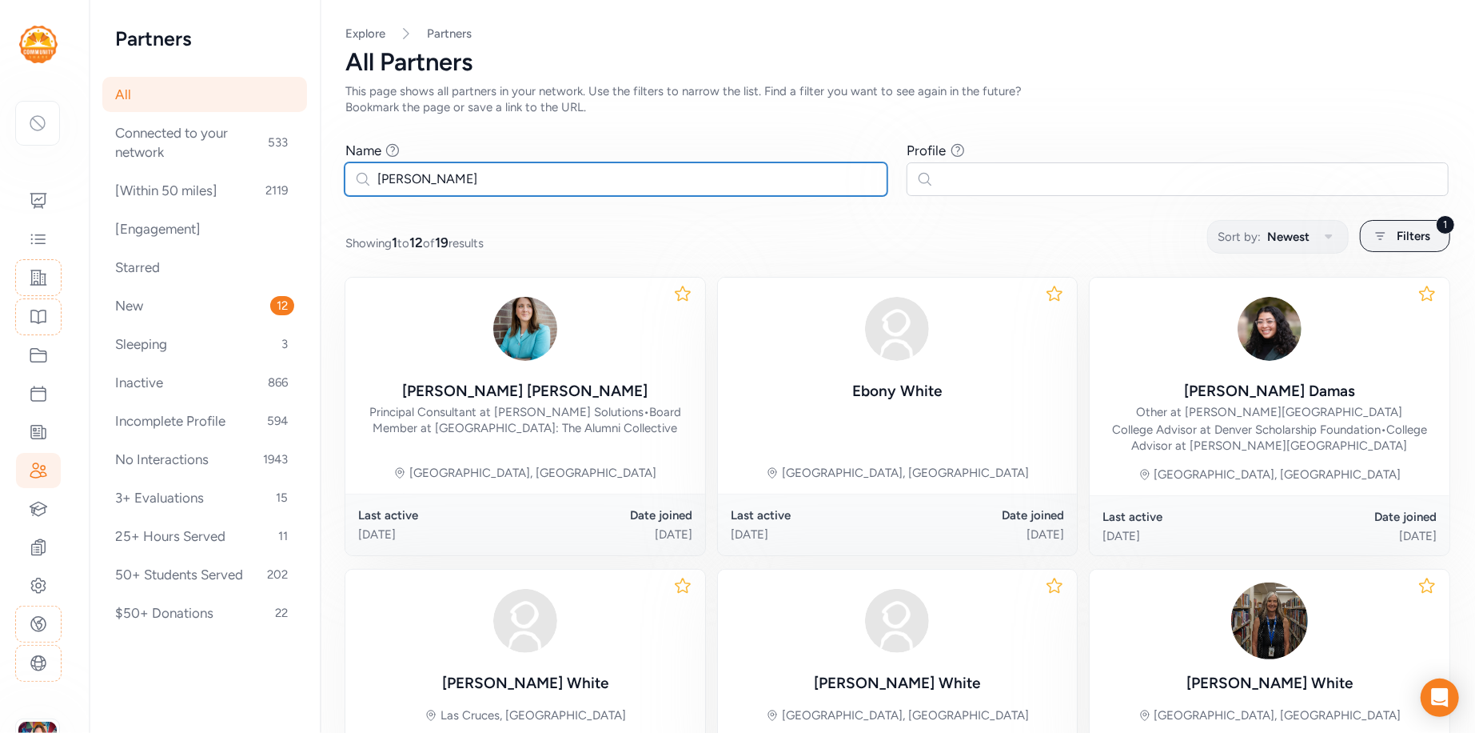
click at [397, 182] on input "katie hite" at bounding box center [616, 179] width 543 height 34
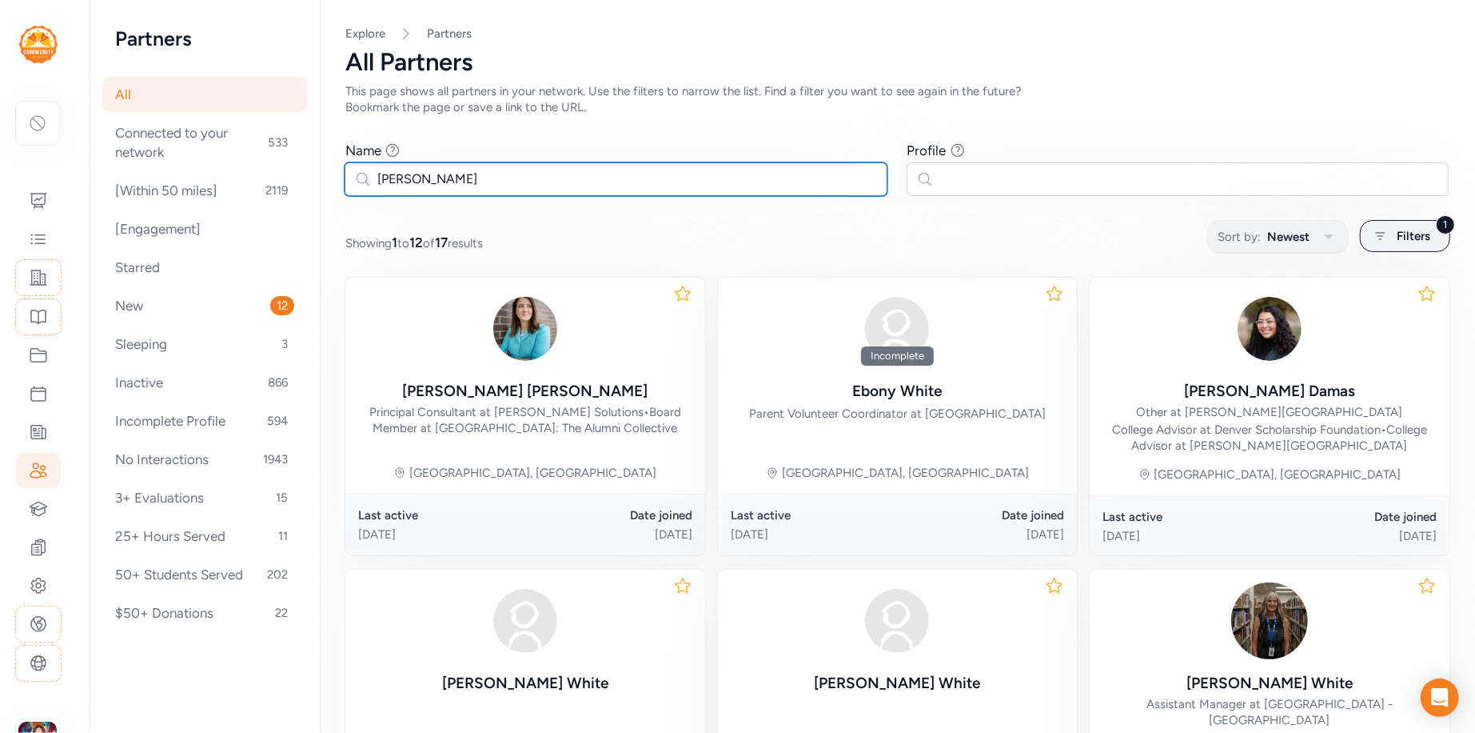
click at [409, 181] on input "katie white" at bounding box center [616, 179] width 543 height 34
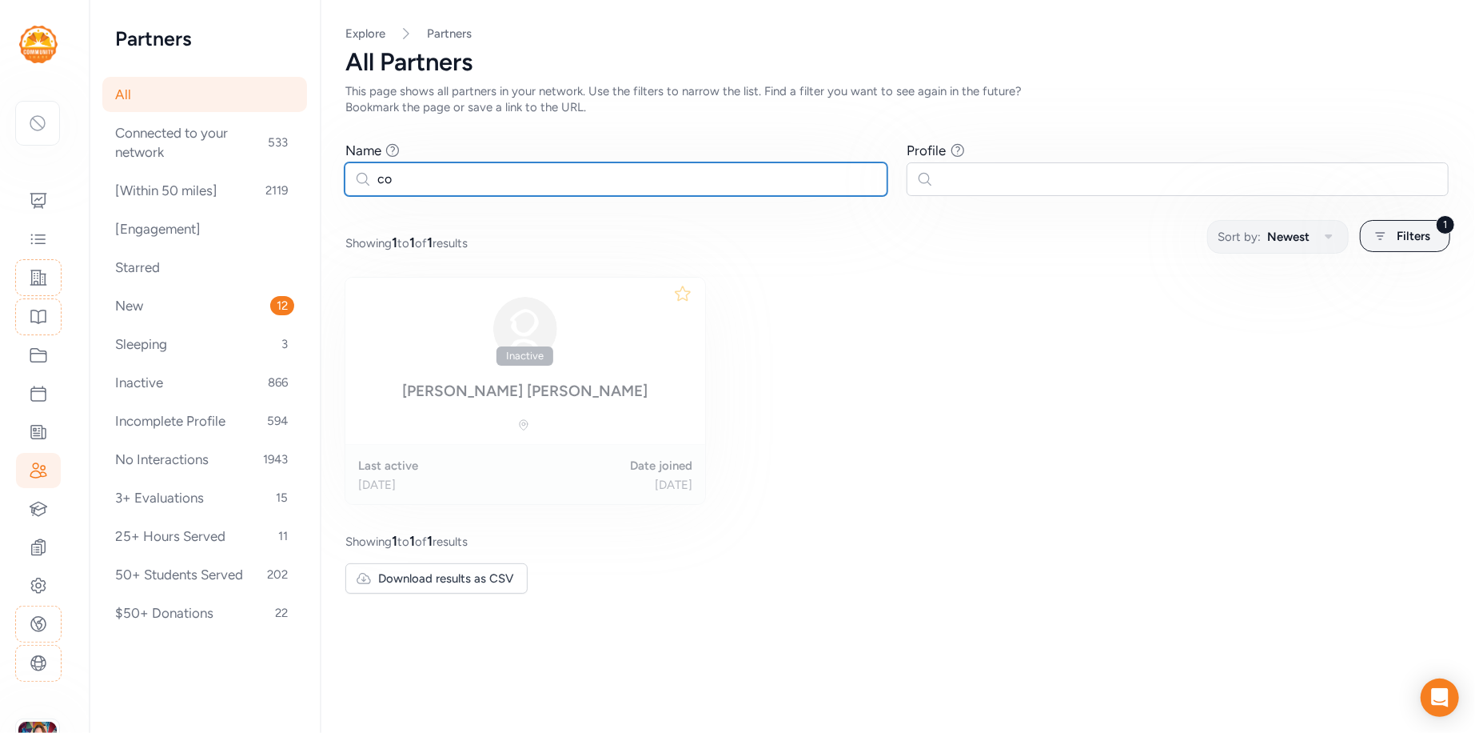
type input "c"
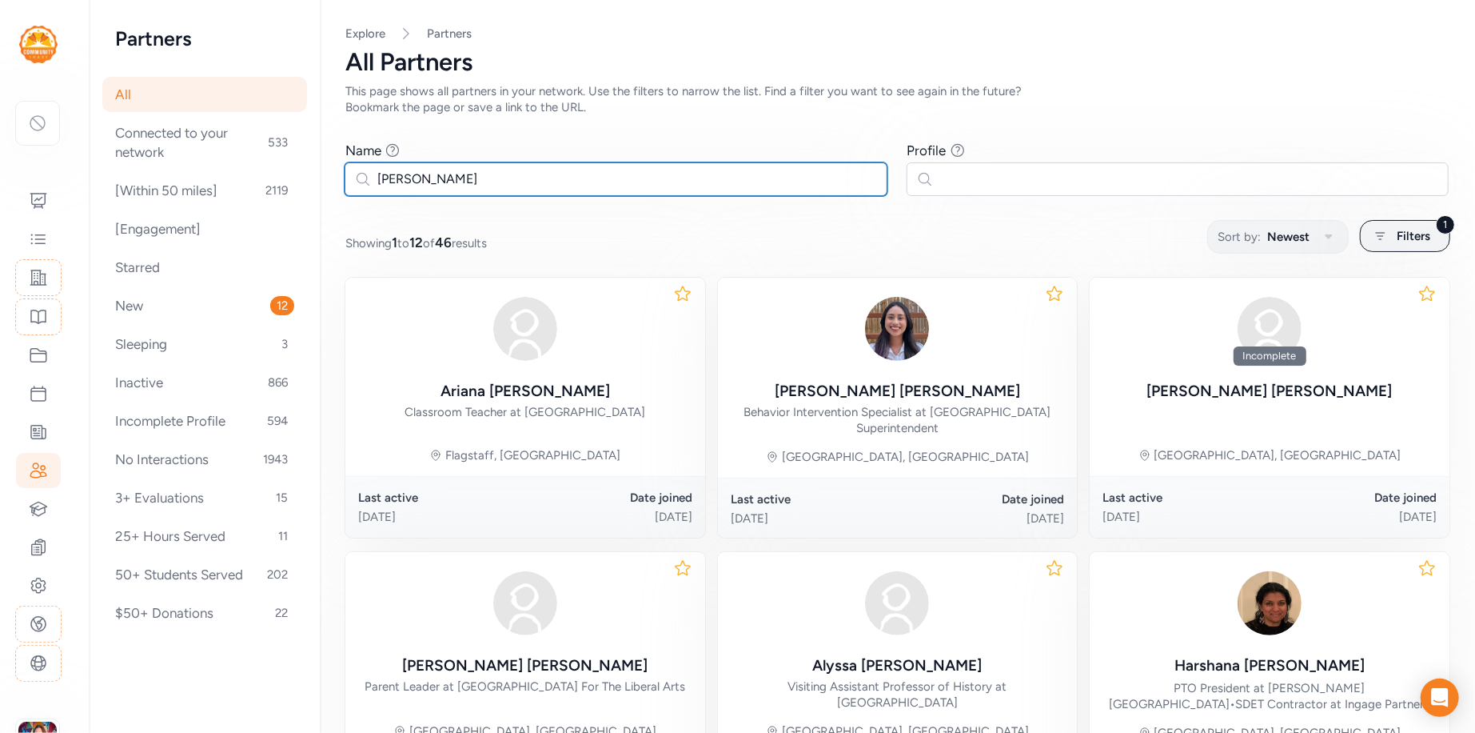
type input "ana tapia"
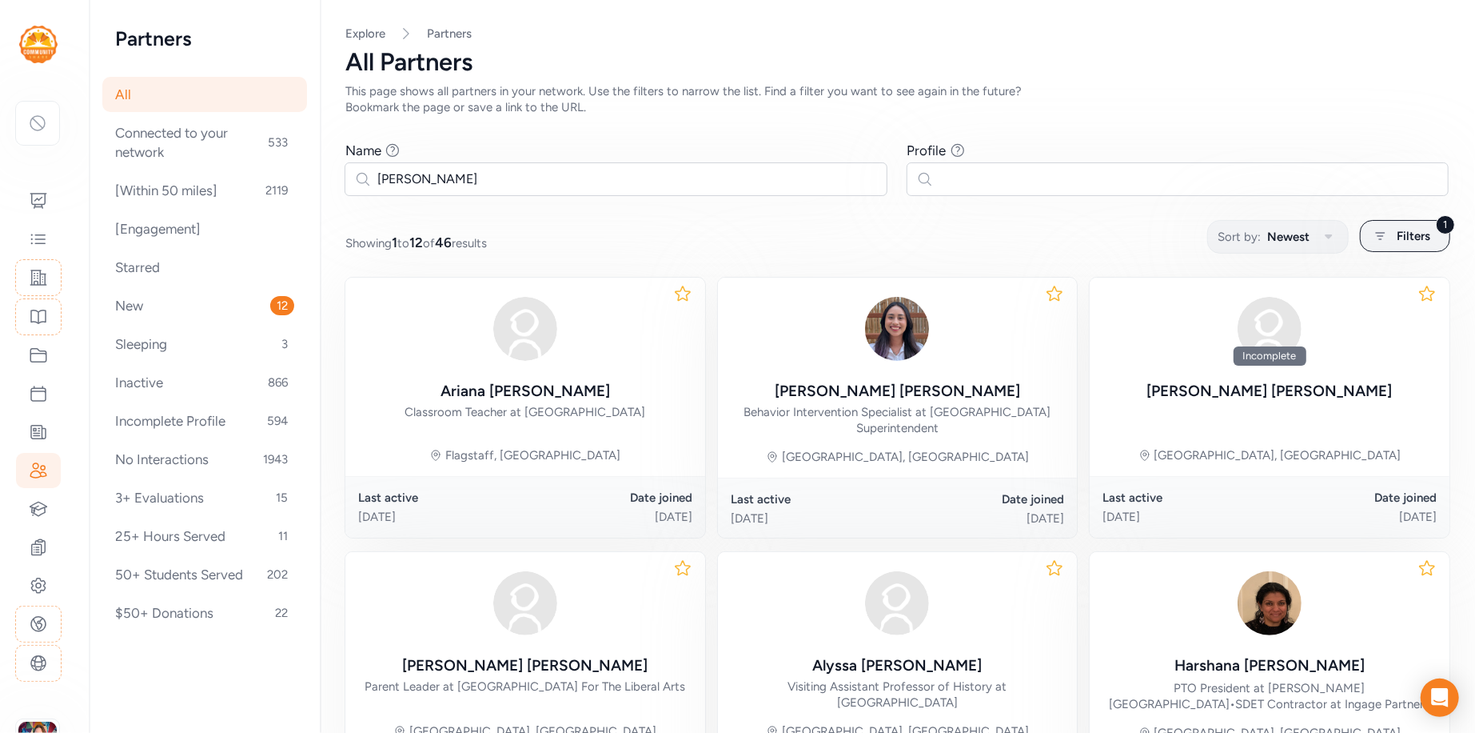
click at [1364, 97] on div "All Partners This page shows all partners in your network. Use the filters to n…" at bounding box center [897, 81] width 1104 height 67
